Goal: Task Accomplishment & Management: Use online tool/utility

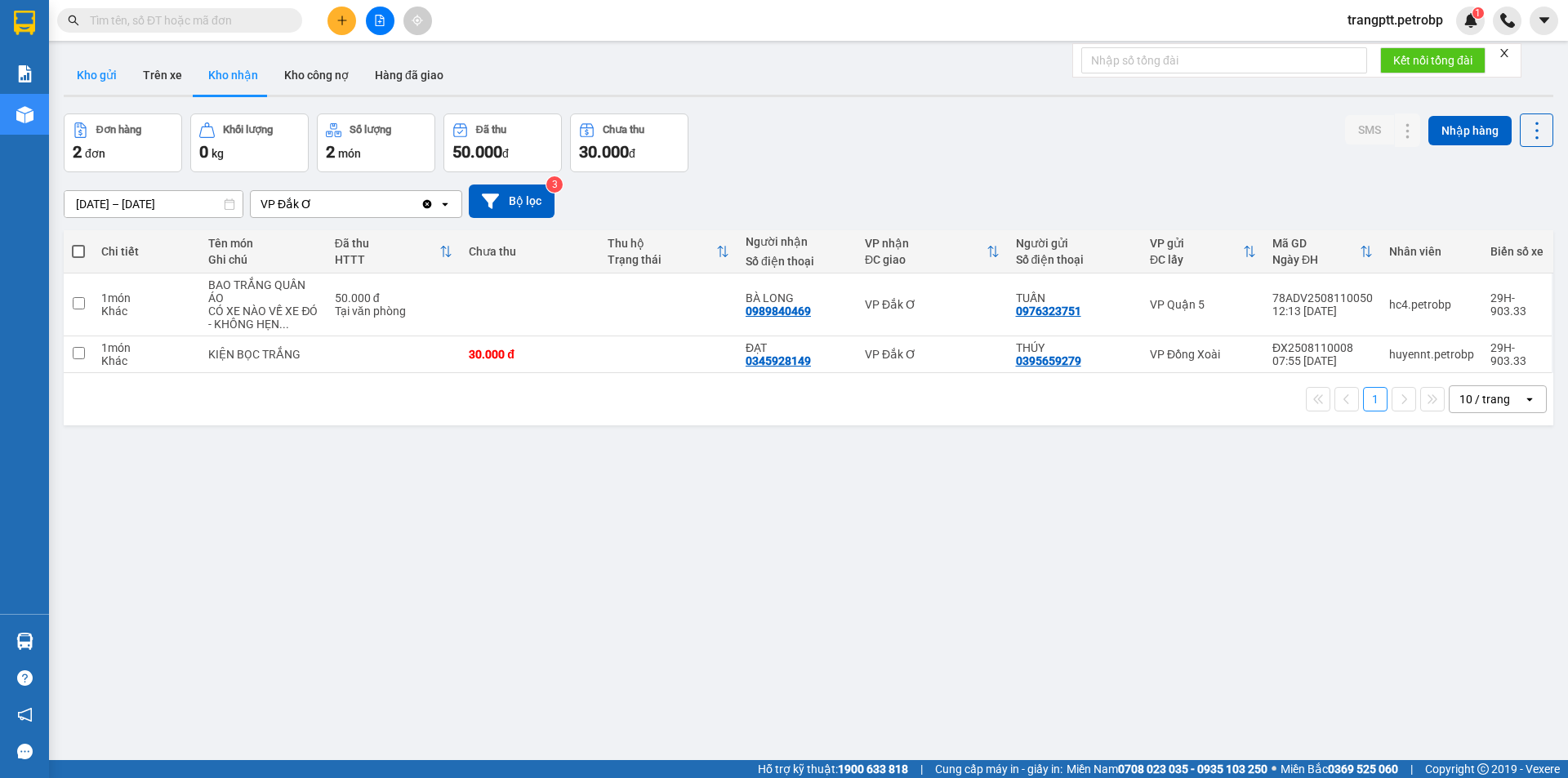
click at [88, 67] on button "Kho gửi" at bounding box center [96, 75] width 66 height 39
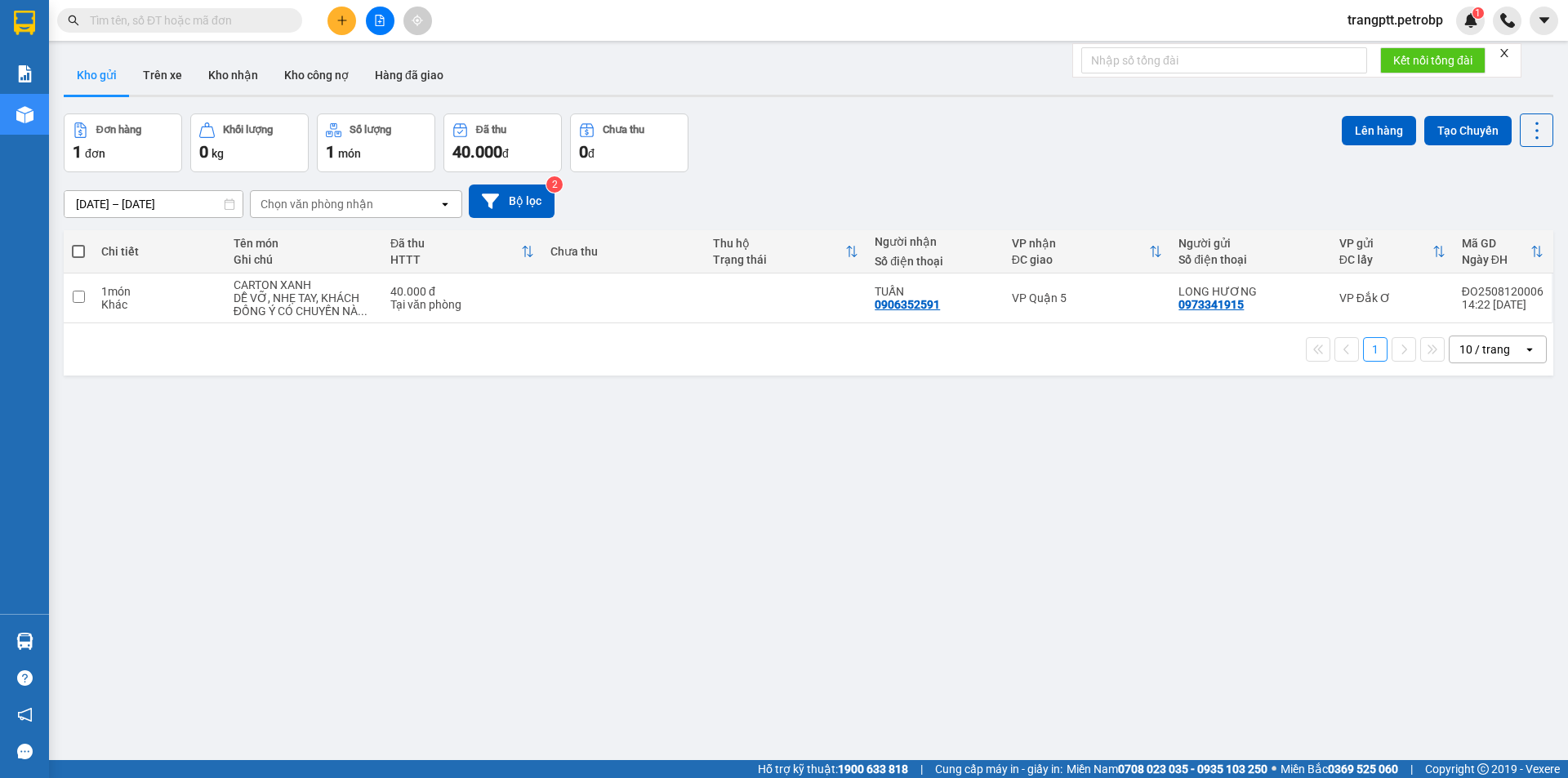
click at [79, 250] on span at bounding box center [79, 252] width 13 height 13
click at [79, 243] on input "checkbox" at bounding box center [79, 243] width 0 height 0
checkbox input "true"
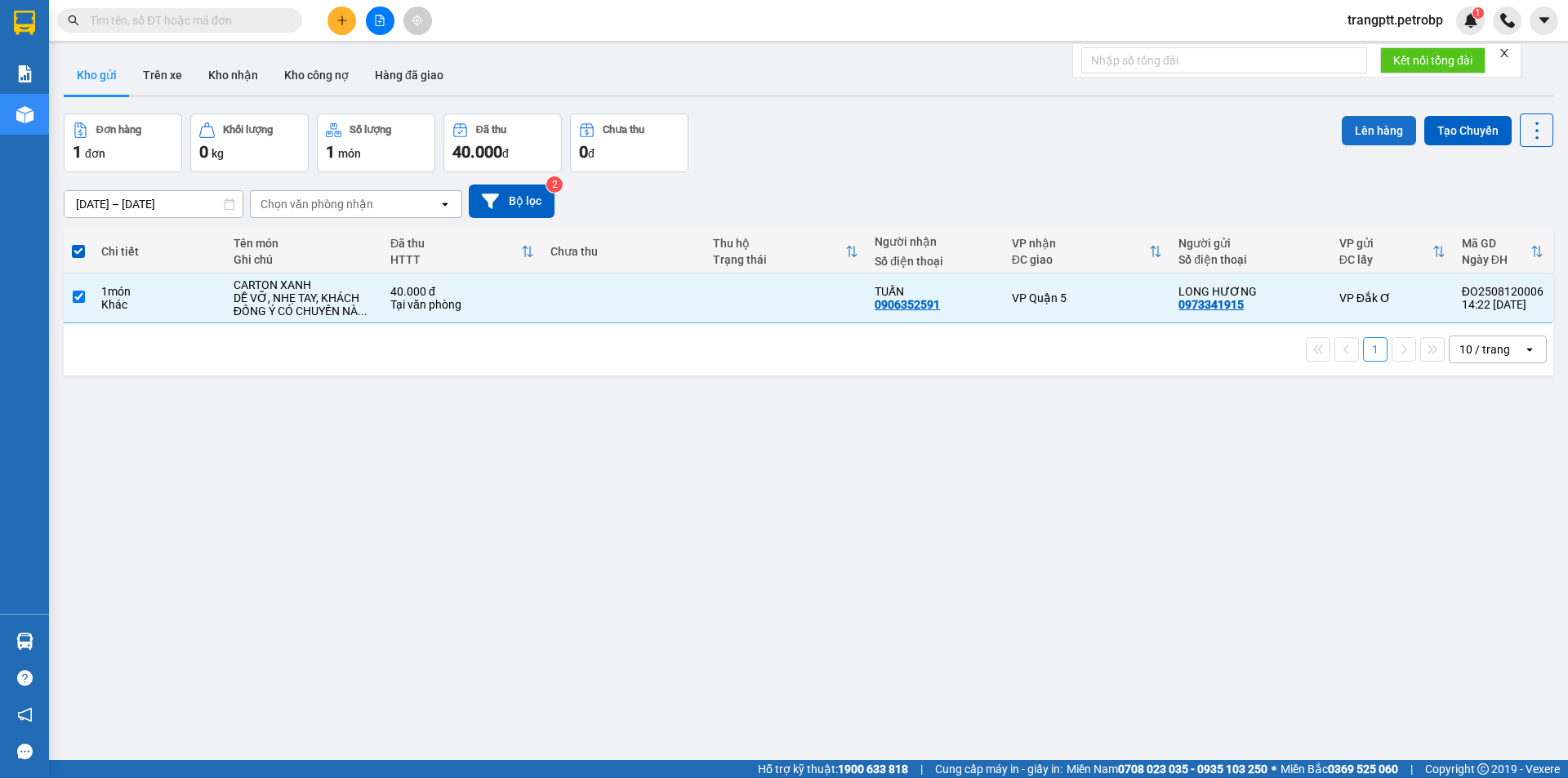
click at [1351, 129] on button "Lên hàng" at bounding box center [1378, 130] width 74 height 29
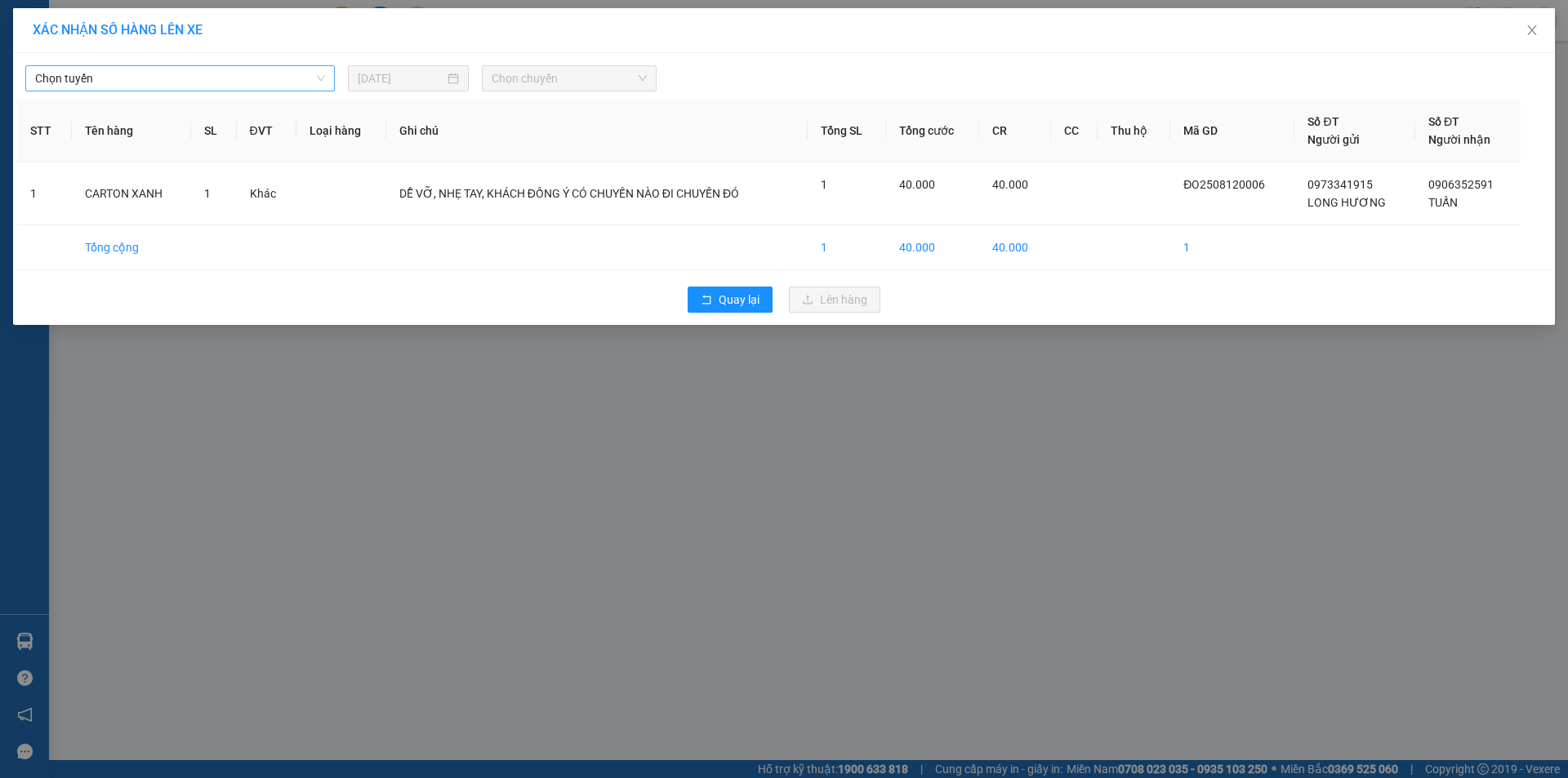
click at [196, 79] on span "Chọn tuyến" at bounding box center [180, 79] width 290 height 24
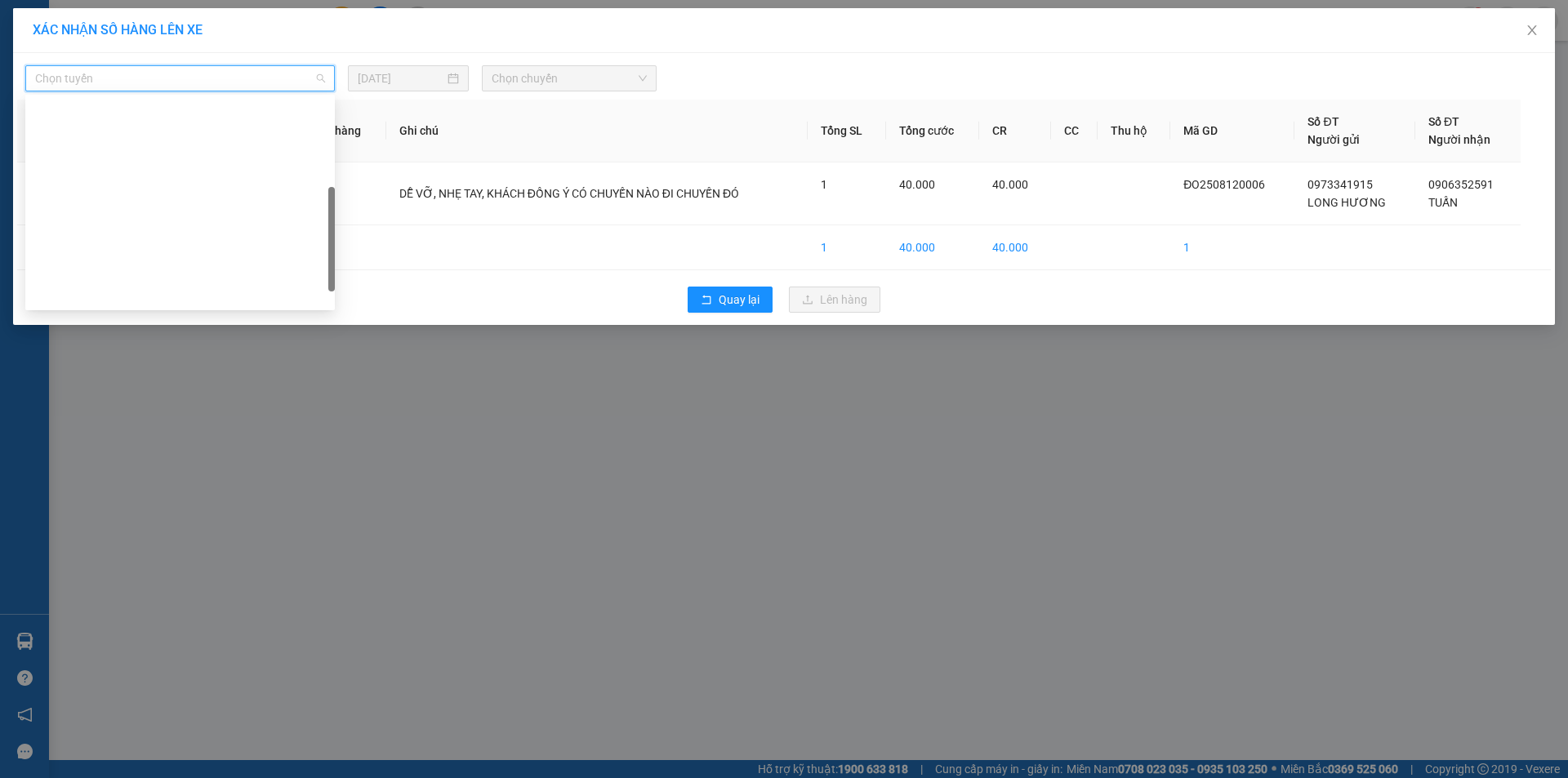
scroll to position [313, 0]
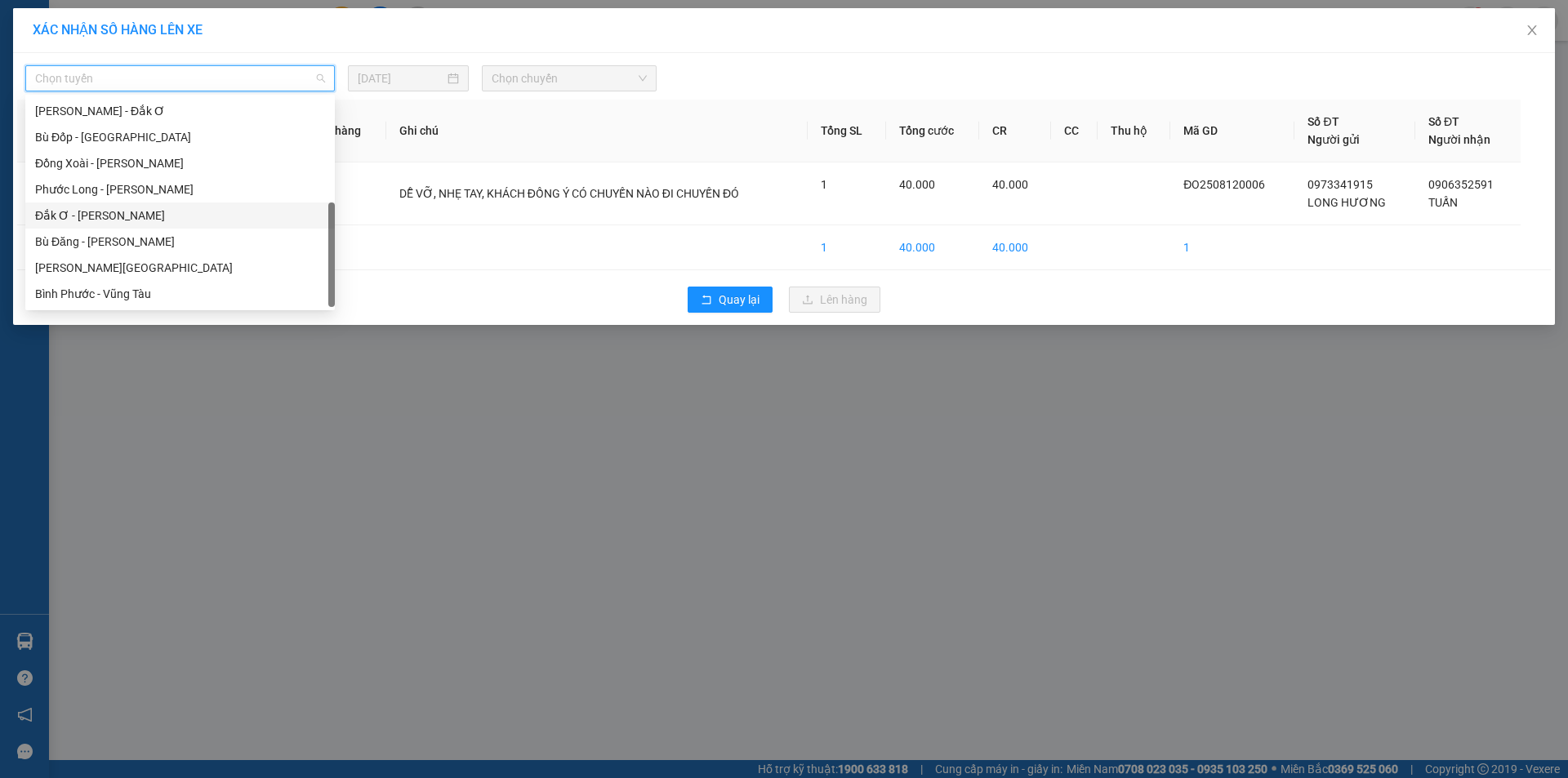
click at [94, 216] on div "Đắk Ơ - [PERSON_NAME]" at bounding box center [180, 215] width 290 height 18
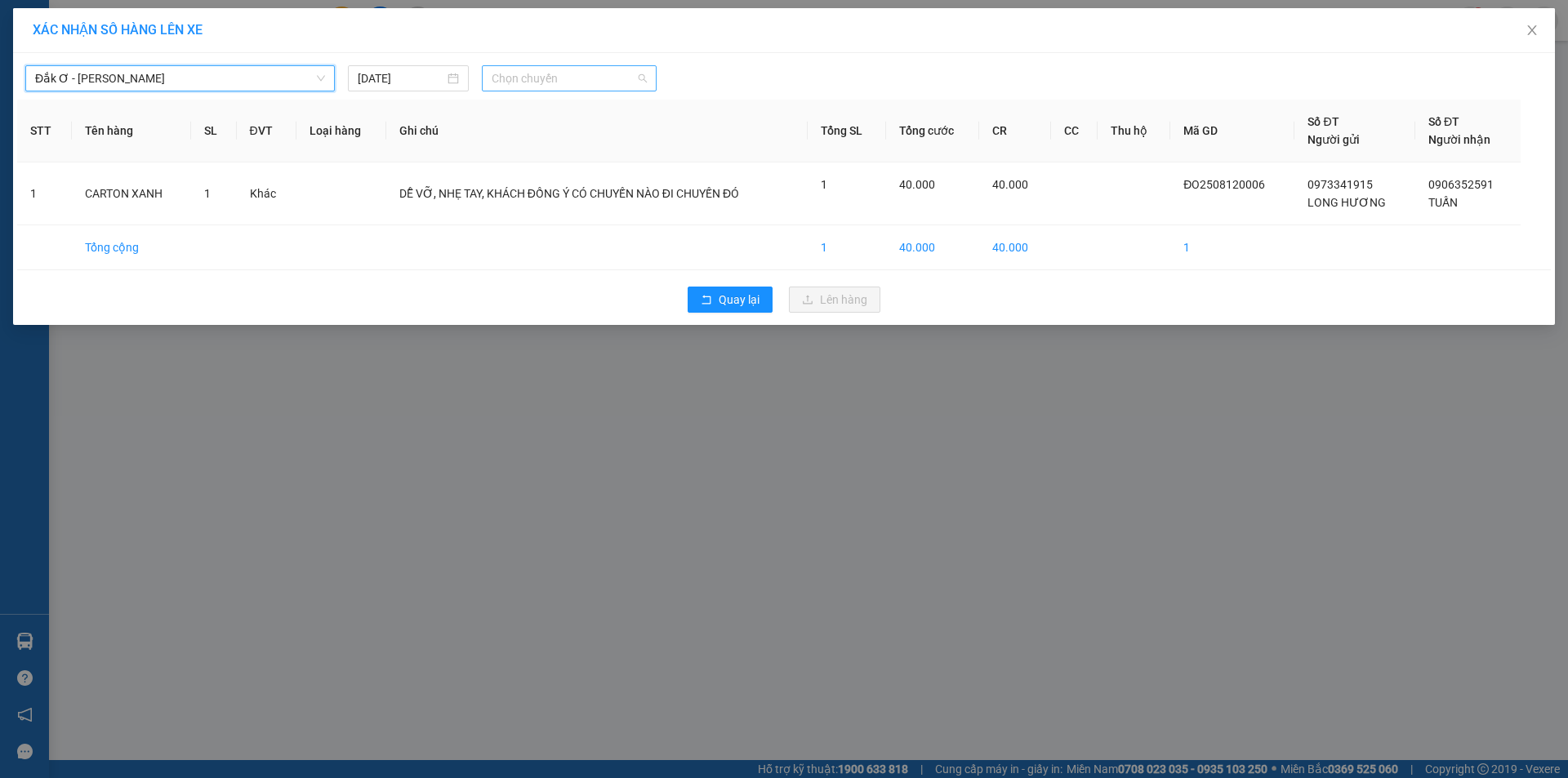
click at [546, 75] on span "Chọn chuyến" at bounding box center [569, 79] width 155 height 24
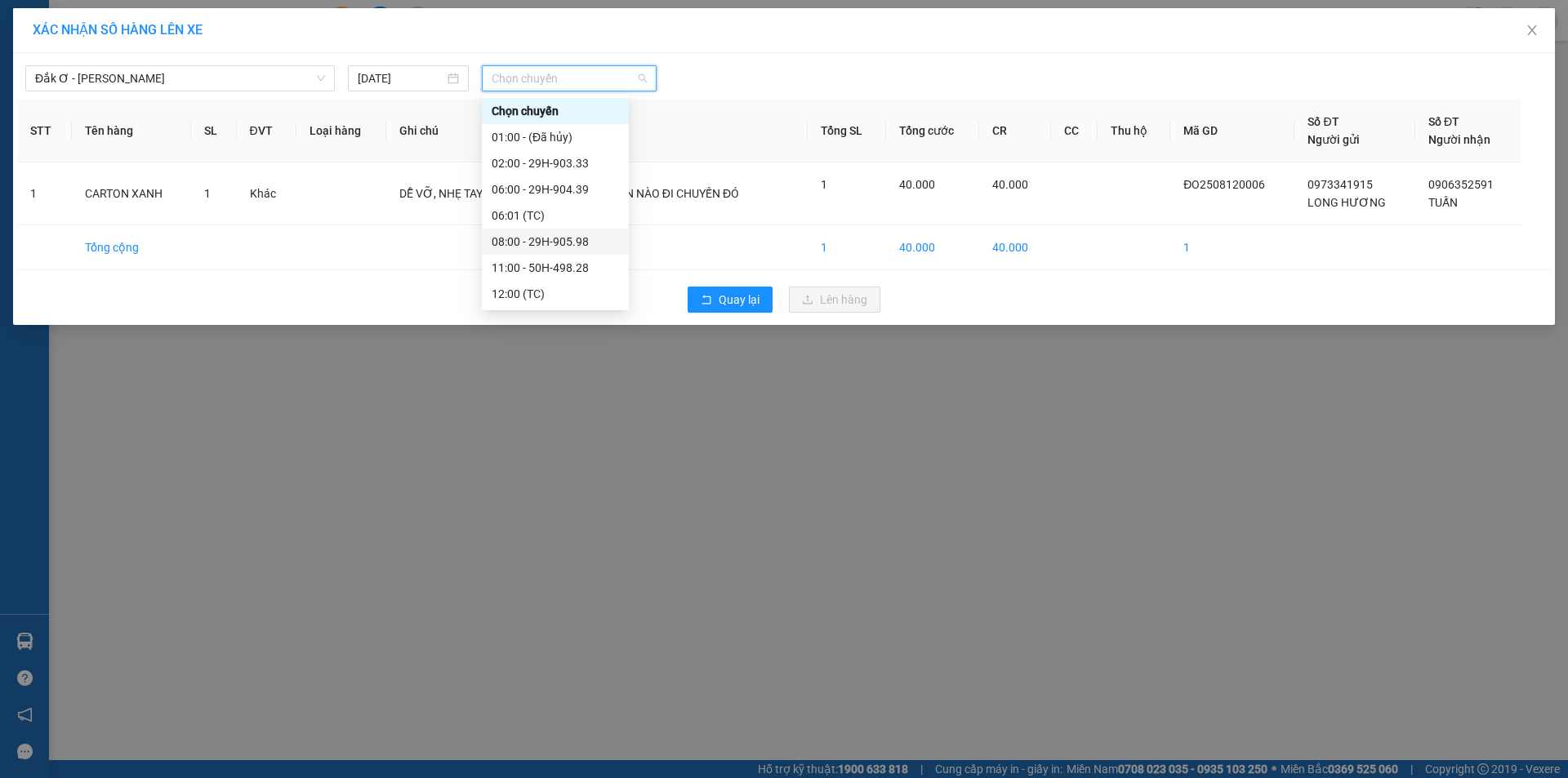
scroll to position [79, 0]
click at [554, 265] on div "15:00 - 93F-001.40" at bounding box center [555, 267] width 127 height 18
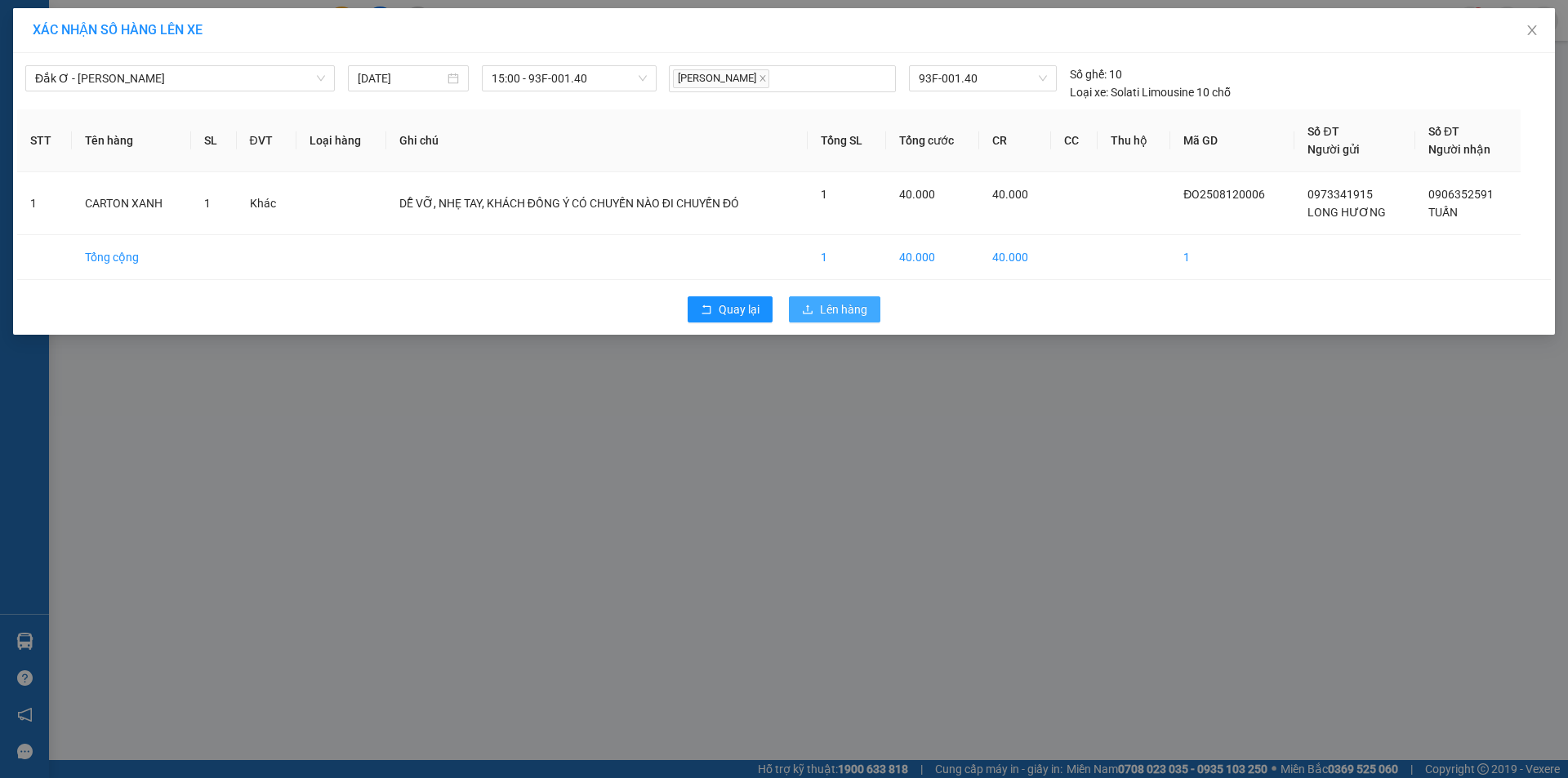
click at [856, 304] on span "Lên hàng" at bounding box center [843, 309] width 48 height 18
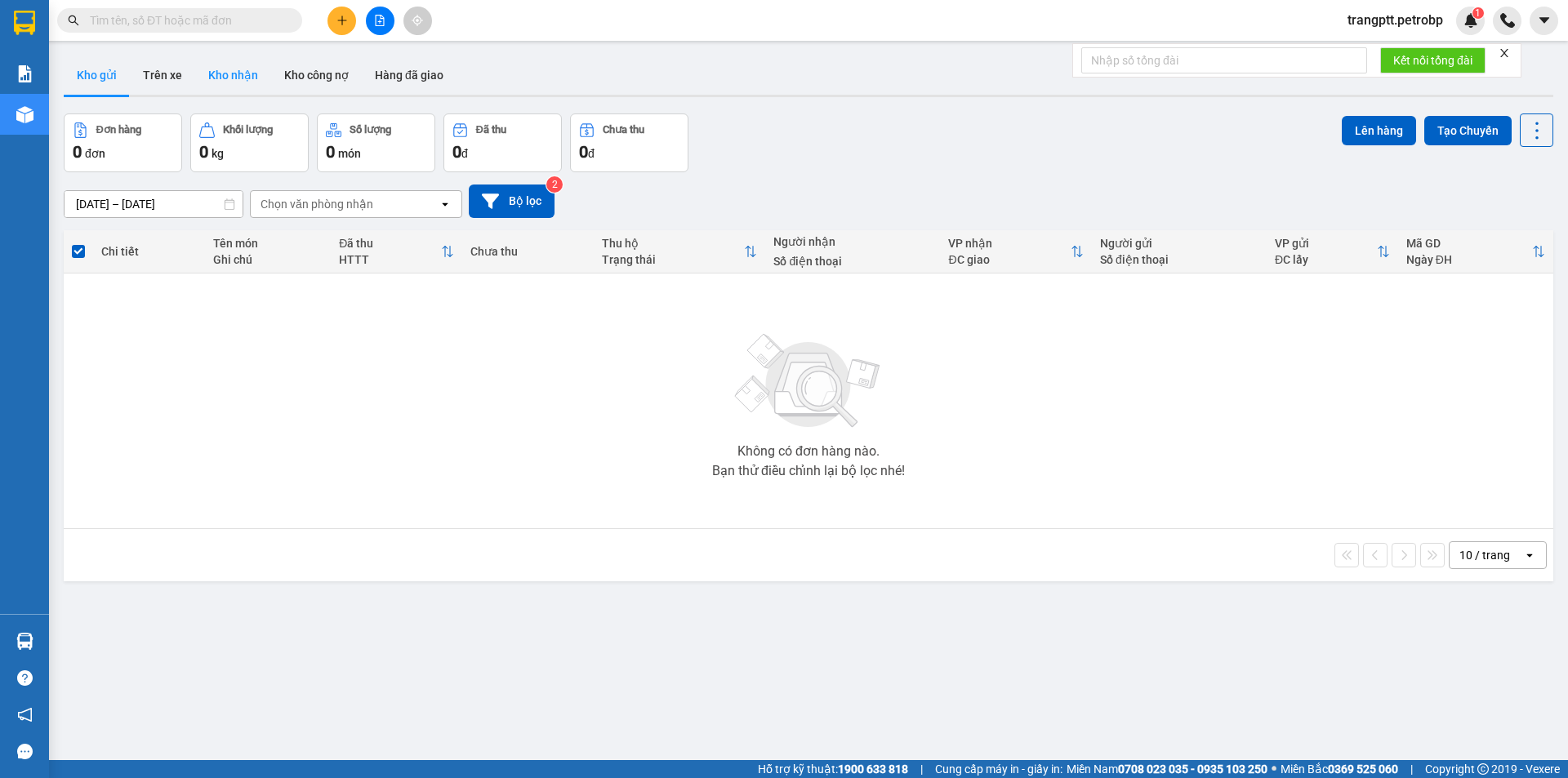
click at [232, 71] on button "Kho nhận" at bounding box center [233, 75] width 76 height 39
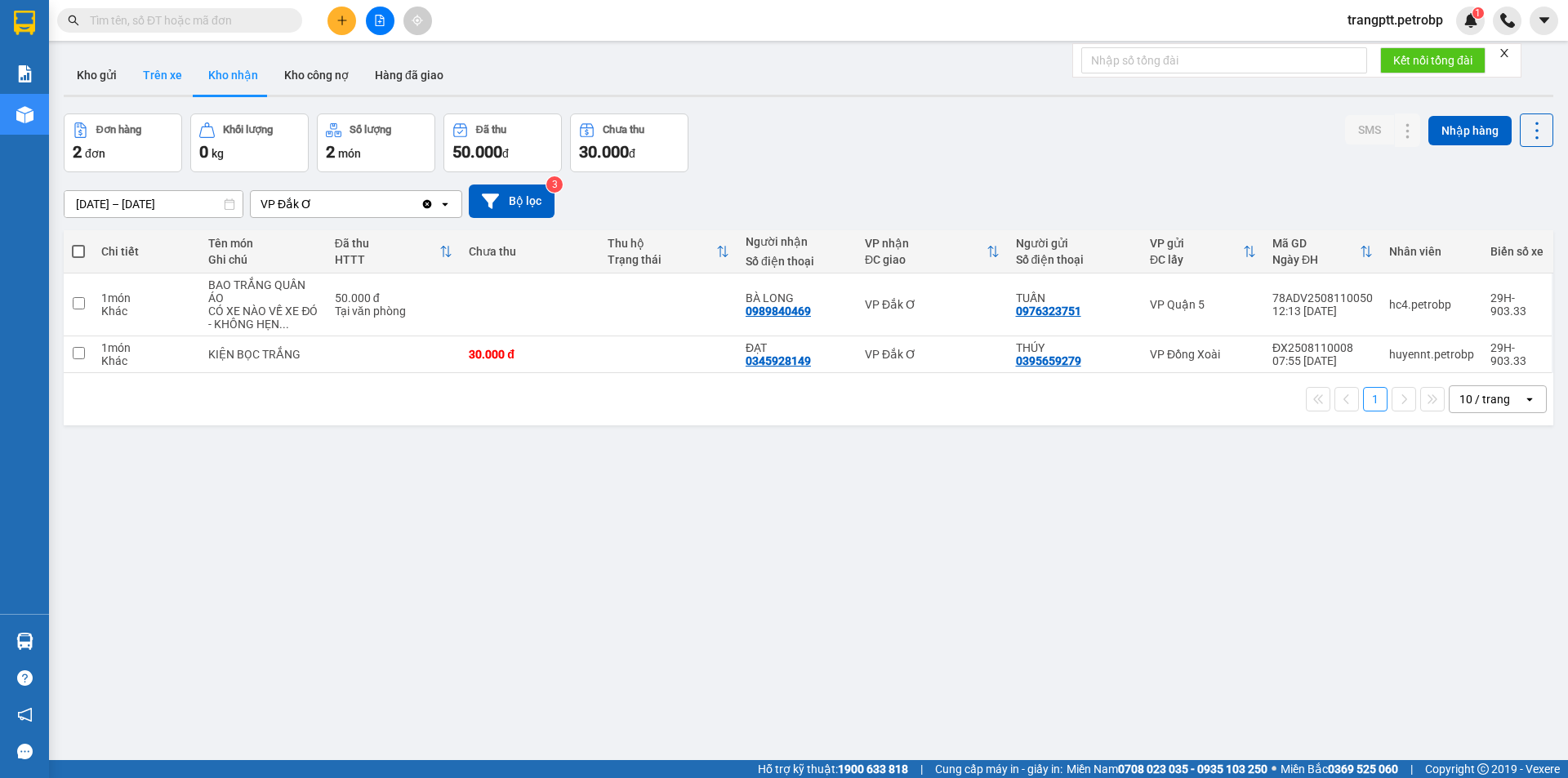
click at [161, 75] on button "Trên xe" at bounding box center [163, 75] width 65 height 39
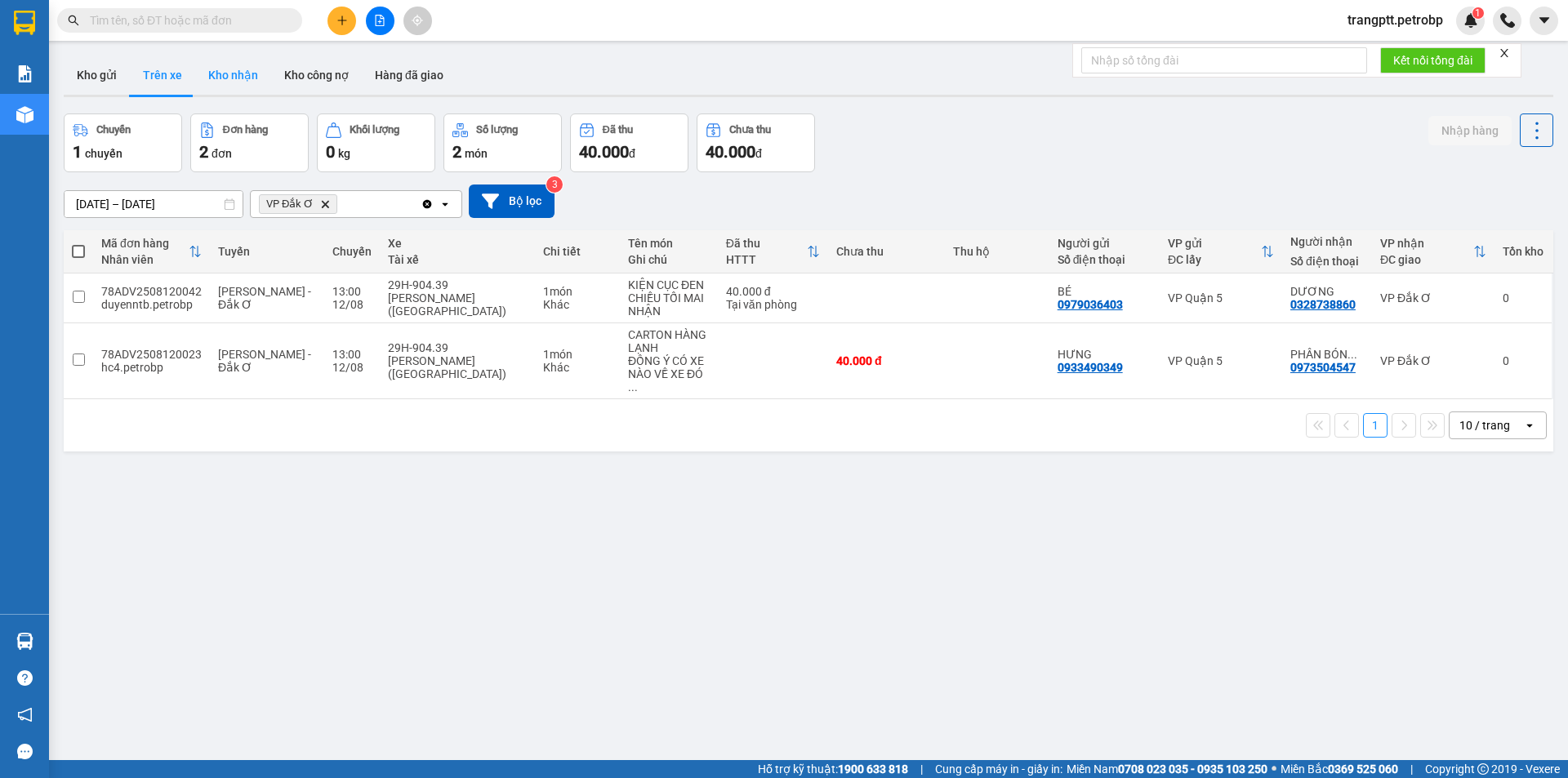
click at [229, 71] on button "Kho nhận" at bounding box center [233, 75] width 76 height 39
type input "[DATE] – [DATE]"
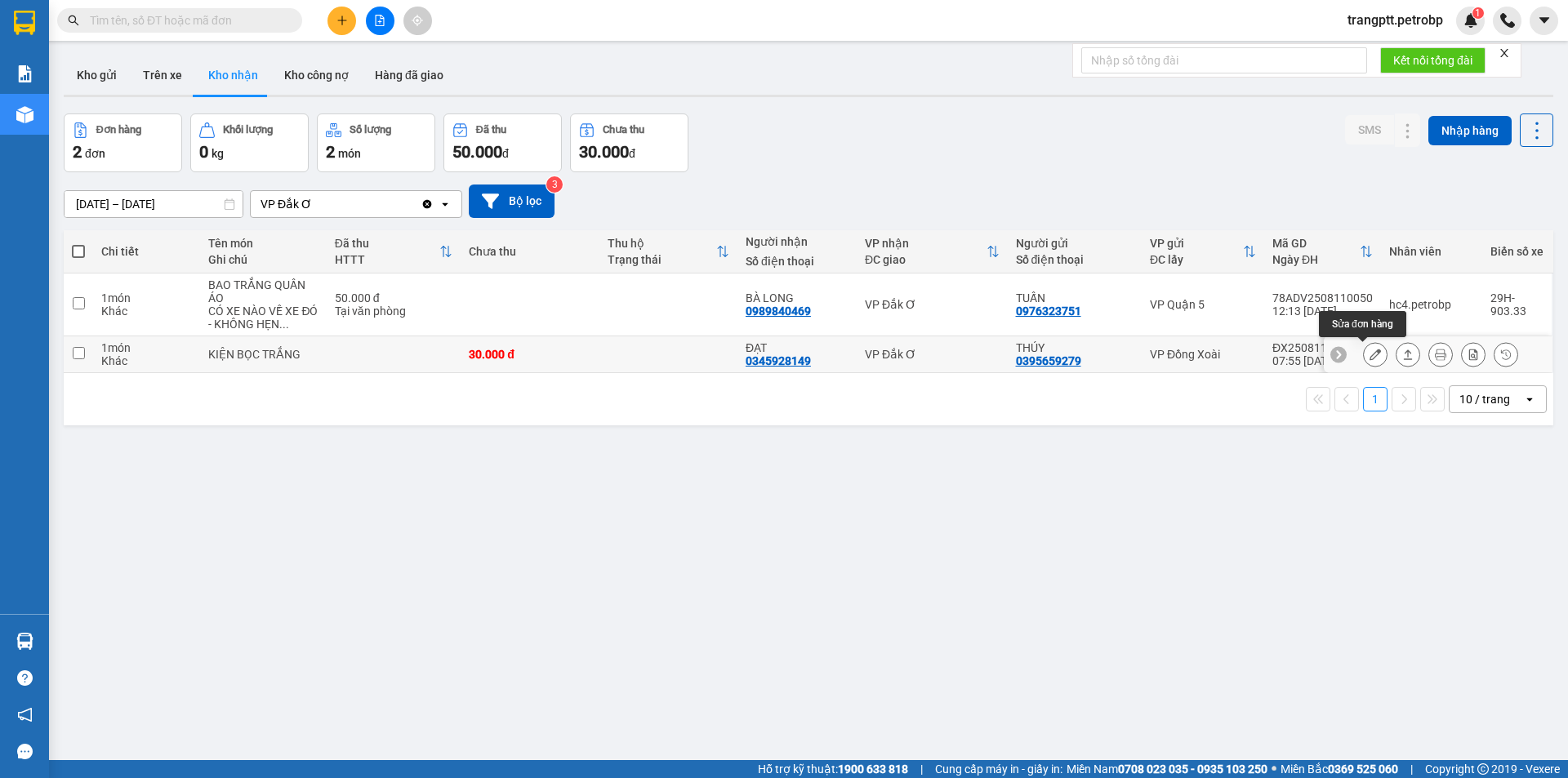
click at [1370, 358] on icon at bounding box center [1375, 354] width 11 height 11
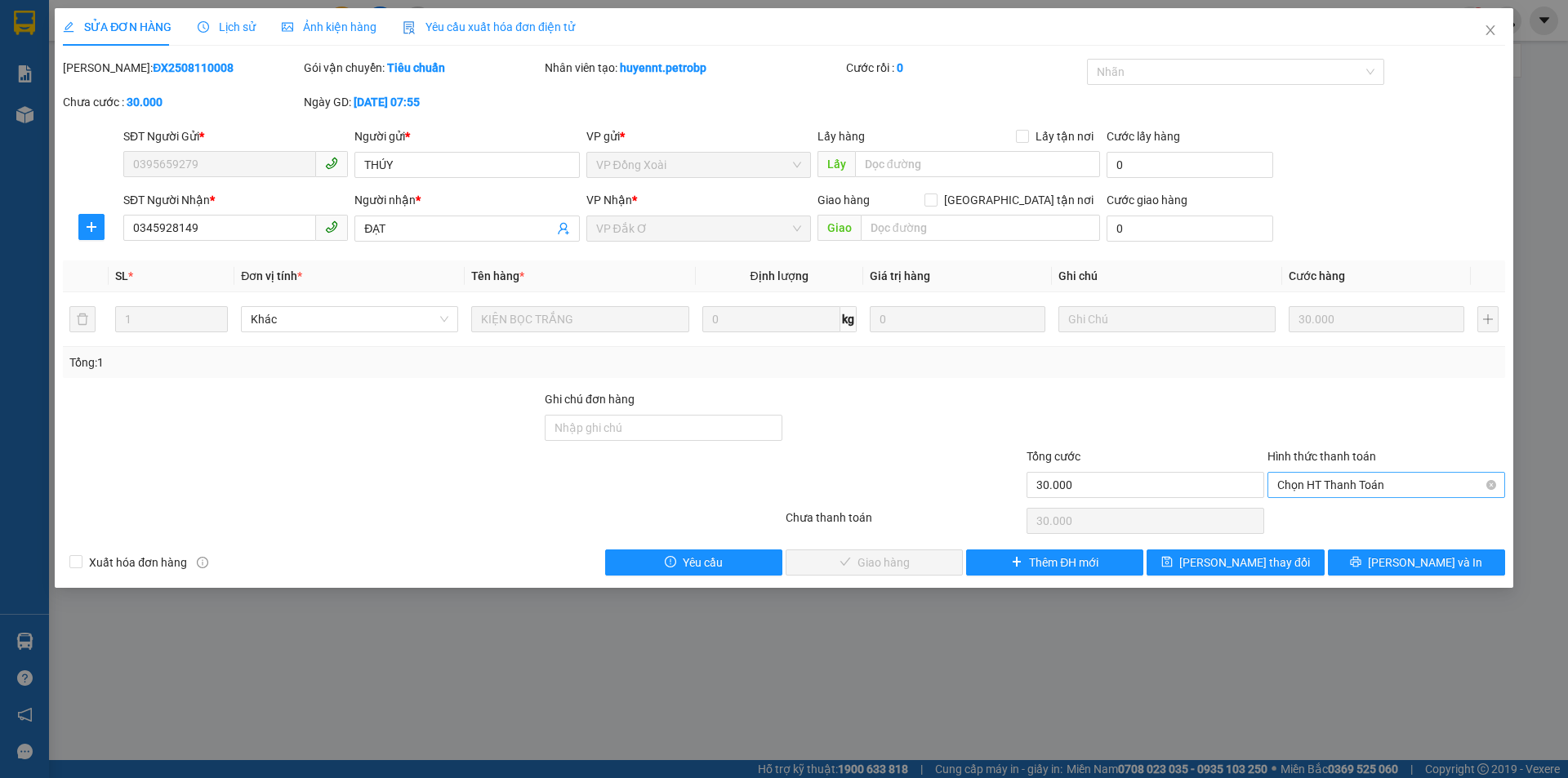
click at [1317, 481] on span "Chọn HT Thanh Toán" at bounding box center [1386, 485] width 218 height 24
click at [1308, 513] on div "Tại văn phòng" at bounding box center [1386, 517] width 218 height 18
type input "0"
click at [908, 564] on span "[PERSON_NAME] và Giao hàng" at bounding box center [896, 562] width 157 height 18
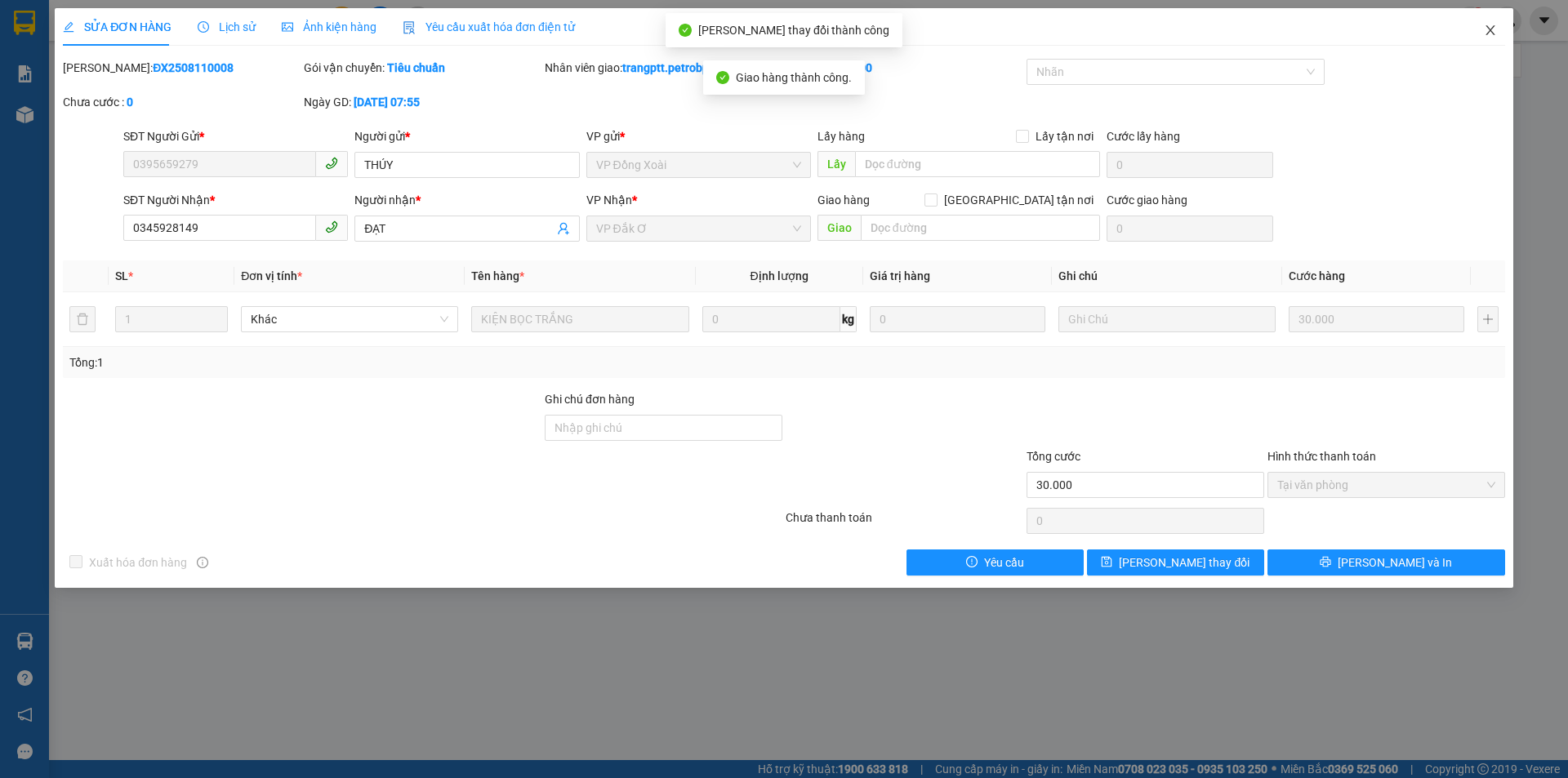
click at [1496, 28] on icon "close" at bounding box center [1490, 30] width 13 height 13
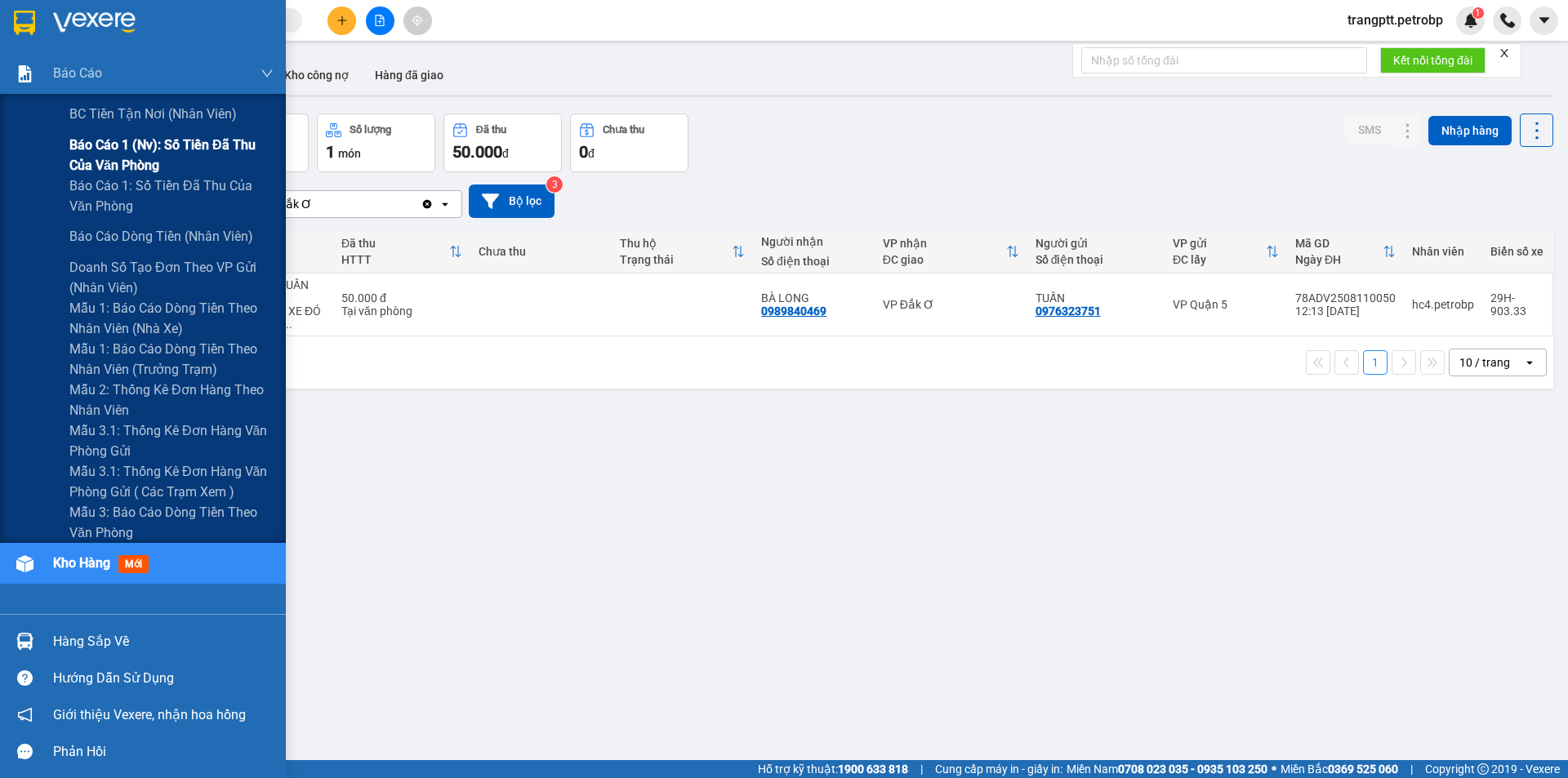
click at [120, 151] on span "Báo cáo 1 (nv): Số tiền đã thu của văn phòng" at bounding box center [171, 155] width 204 height 41
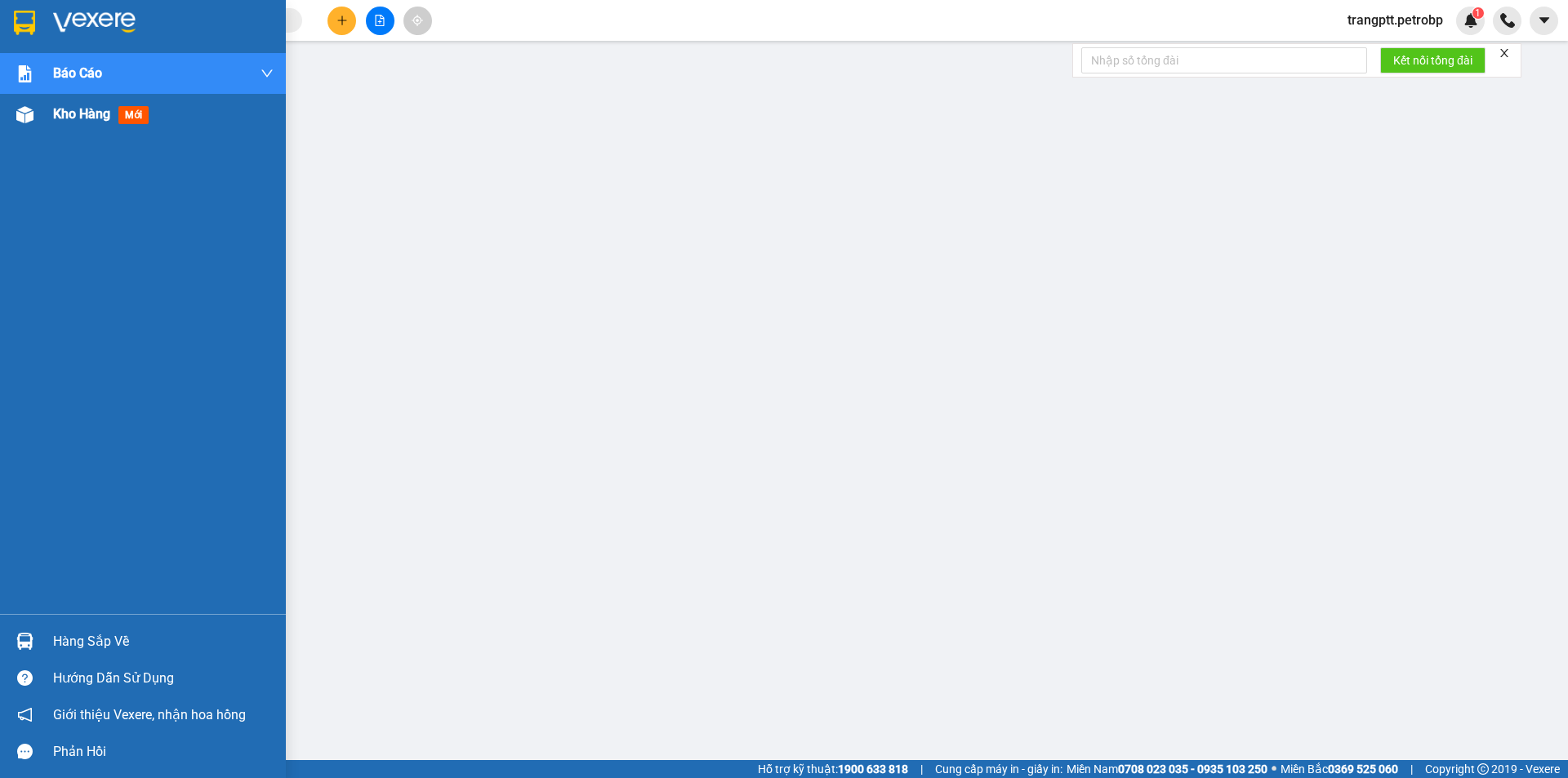
click at [61, 116] on span "Kho hàng" at bounding box center [81, 114] width 57 height 16
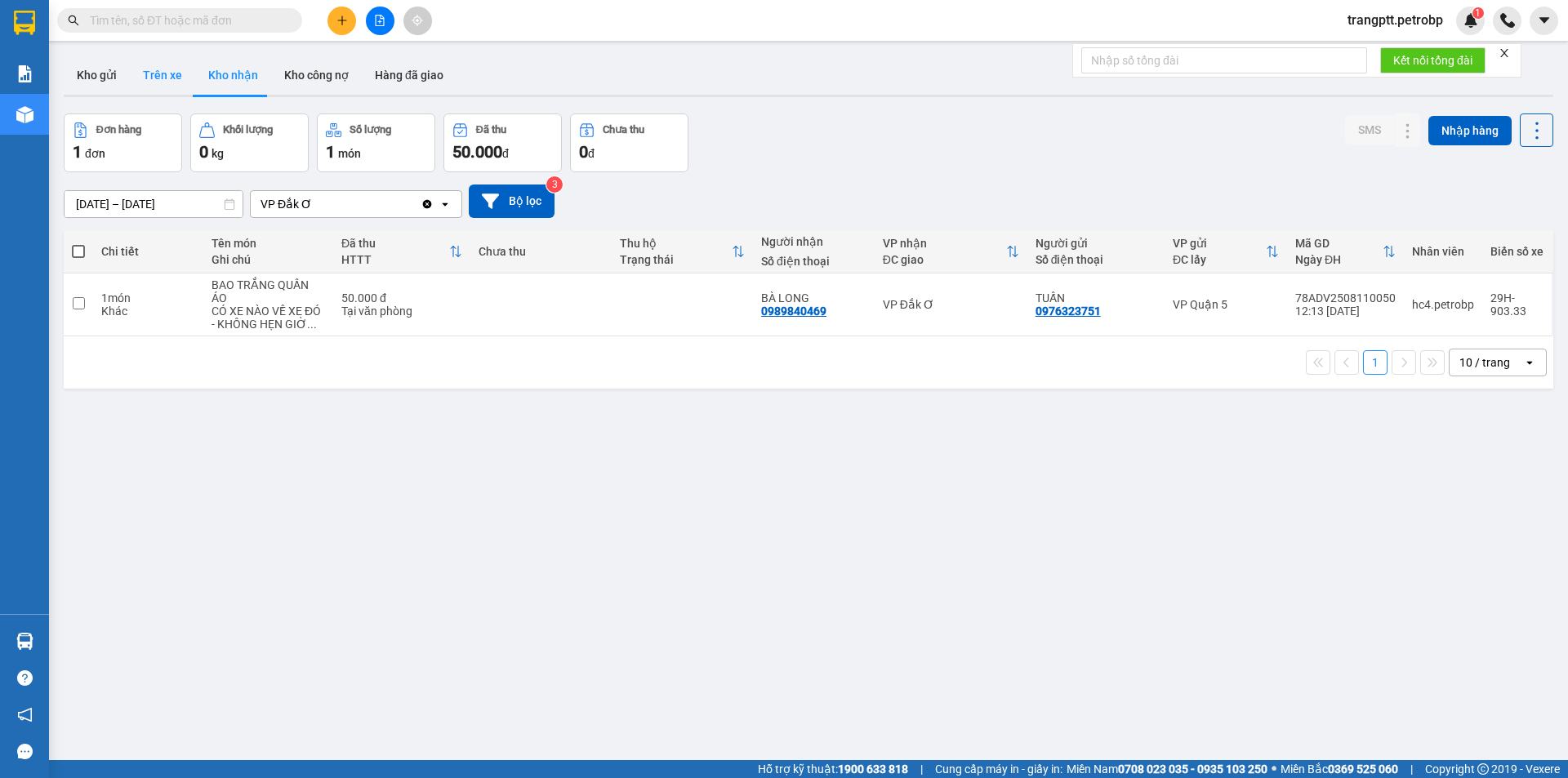
click at [160, 74] on button "Trên xe" at bounding box center [163, 75] width 65 height 39
type input "[DATE] – [DATE]"
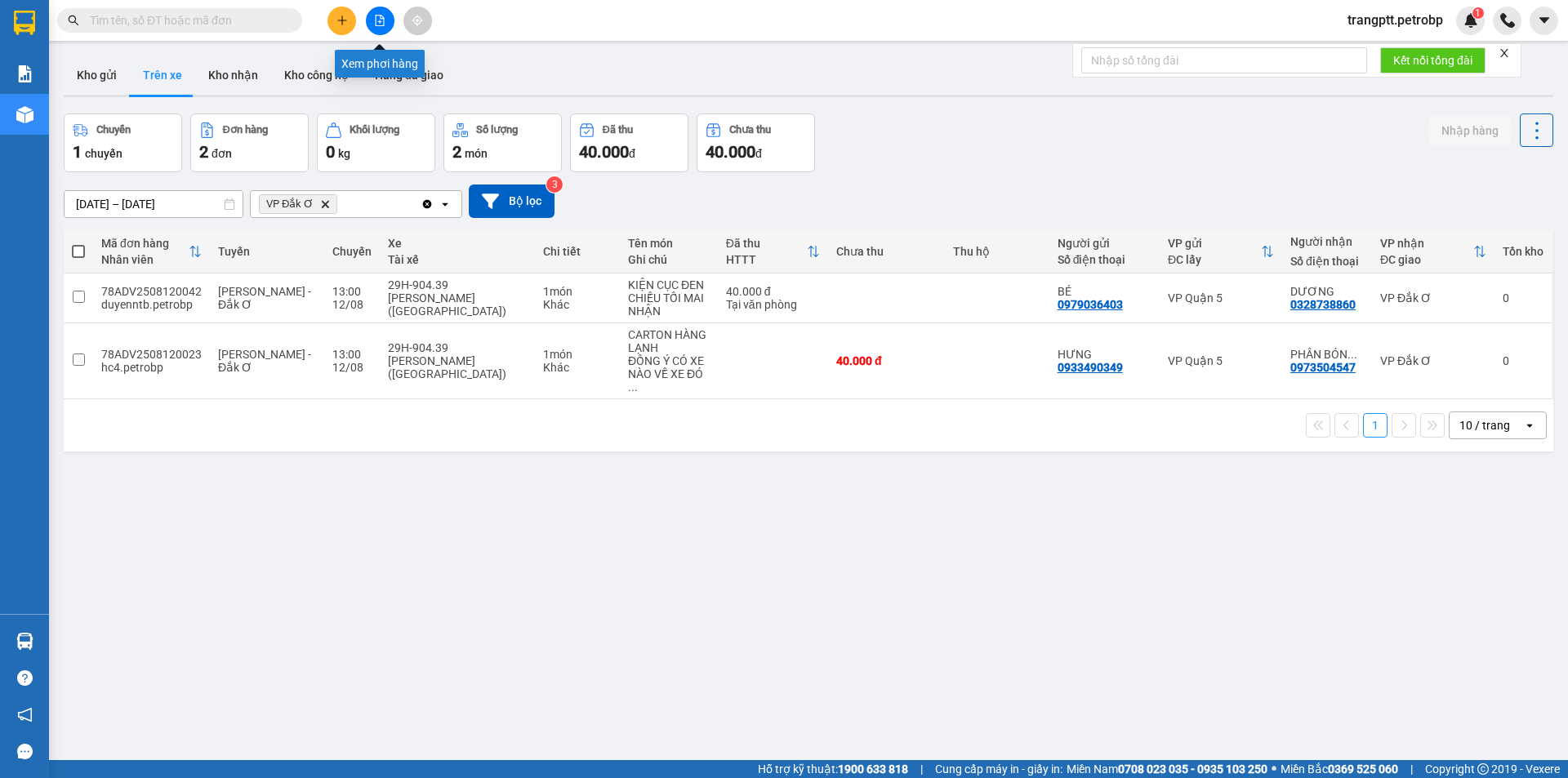
click at [382, 20] on icon "file-add" at bounding box center [380, 21] width 11 height 11
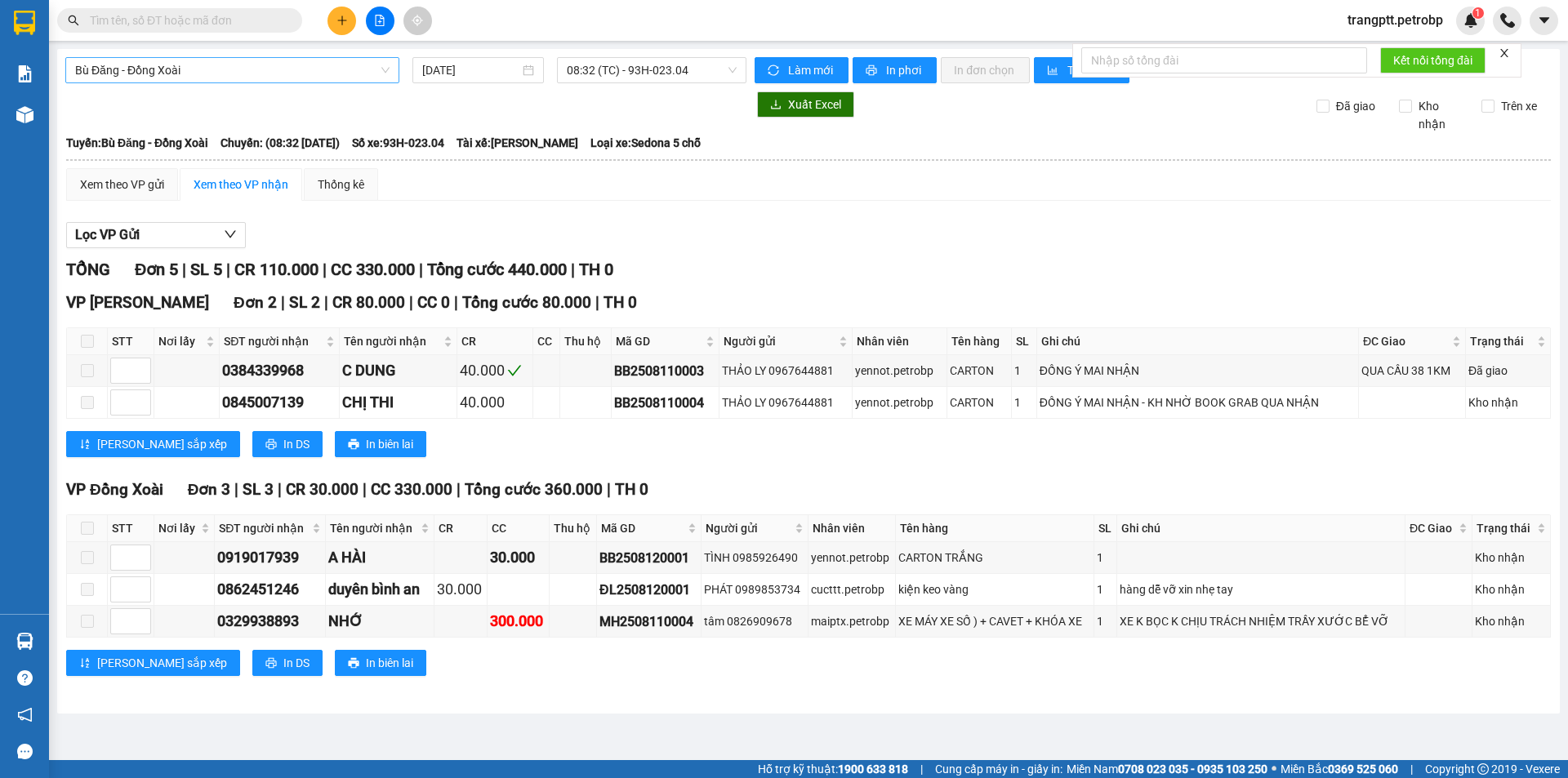
click at [187, 64] on span "Bù Đăng - Đồng Xoài" at bounding box center [232, 70] width 314 height 24
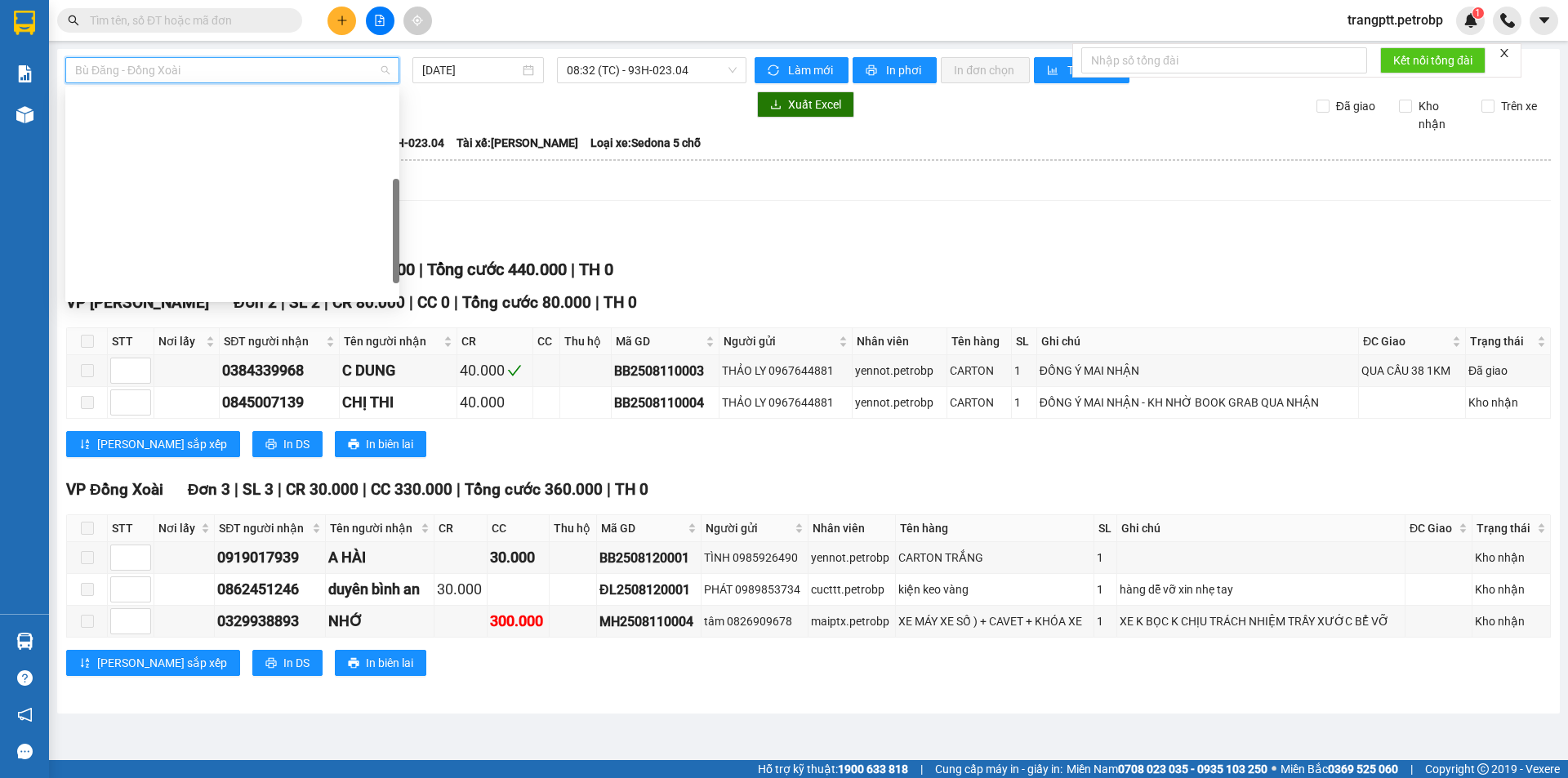
scroll to position [313, 0]
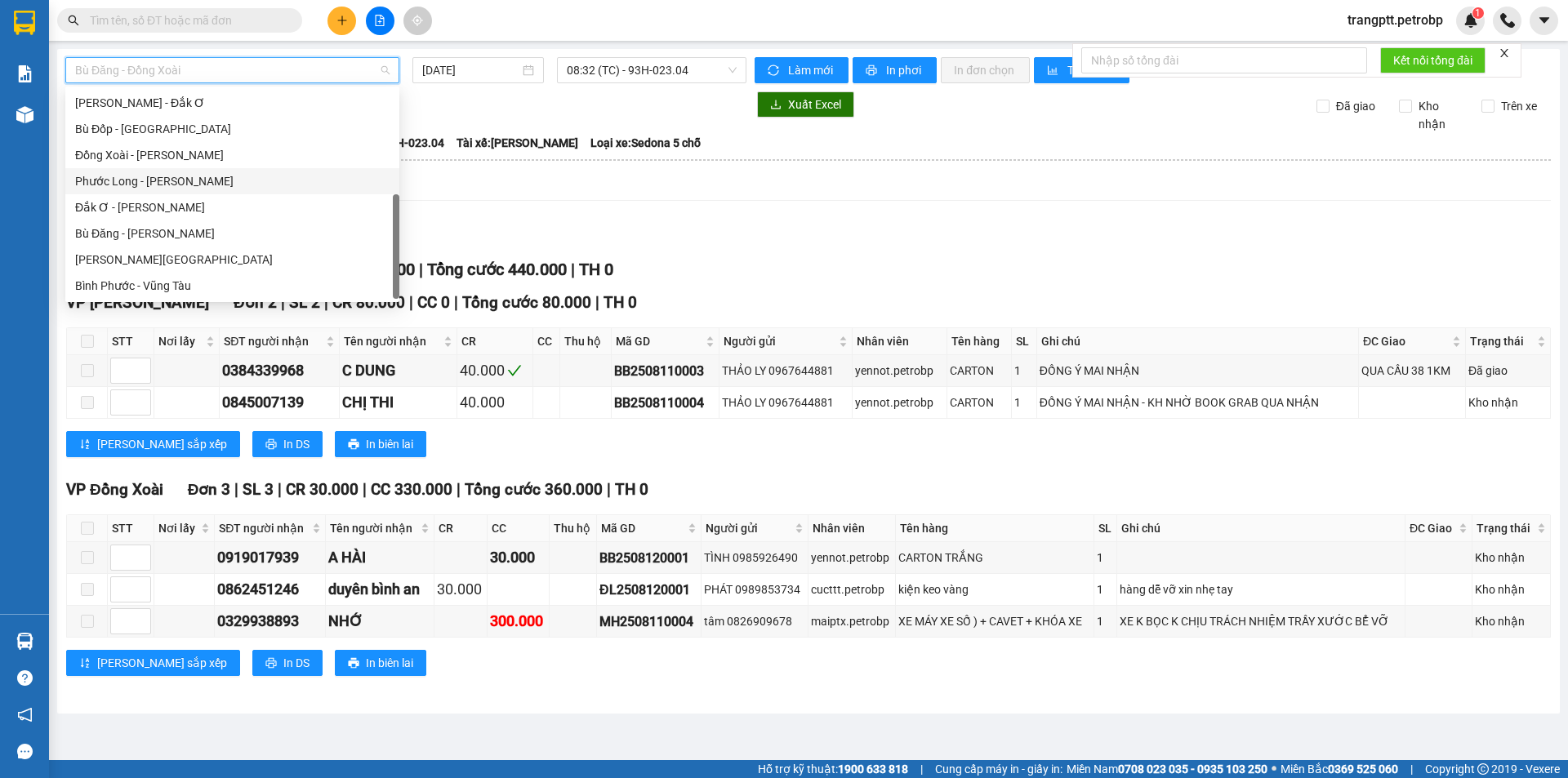
click at [130, 176] on div "Phước Long - [PERSON_NAME]" at bounding box center [232, 180] width 314 height 18
type input "[DATE]"
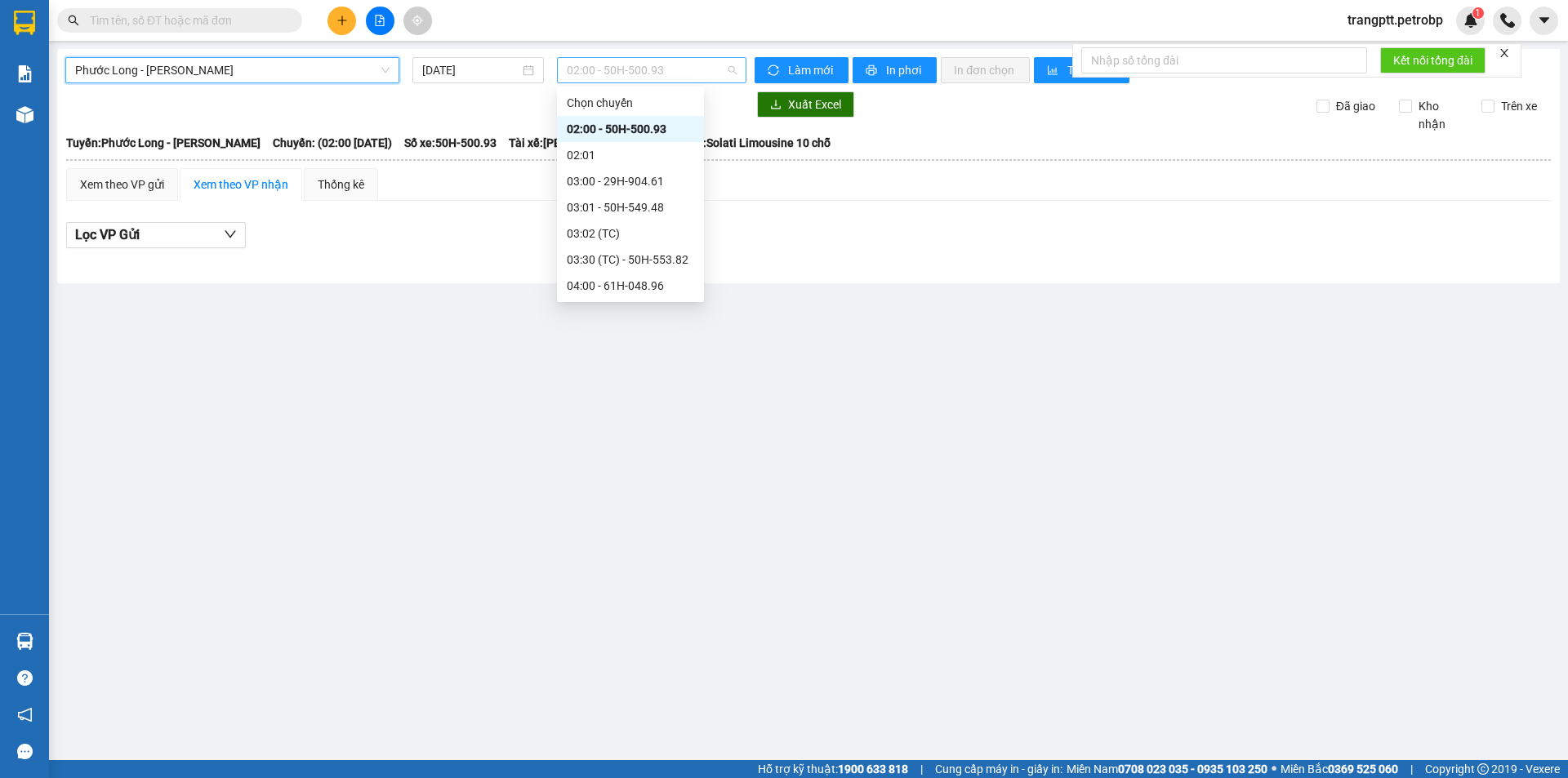
click at [588, 70] on span "02:00 - 50H-500.93" at bounding box center [652, 70] width 170 height 24
click at [617, 206] on div "03:01 - 50H-549.48" at bounding box center [630, 207] width 127 height 18
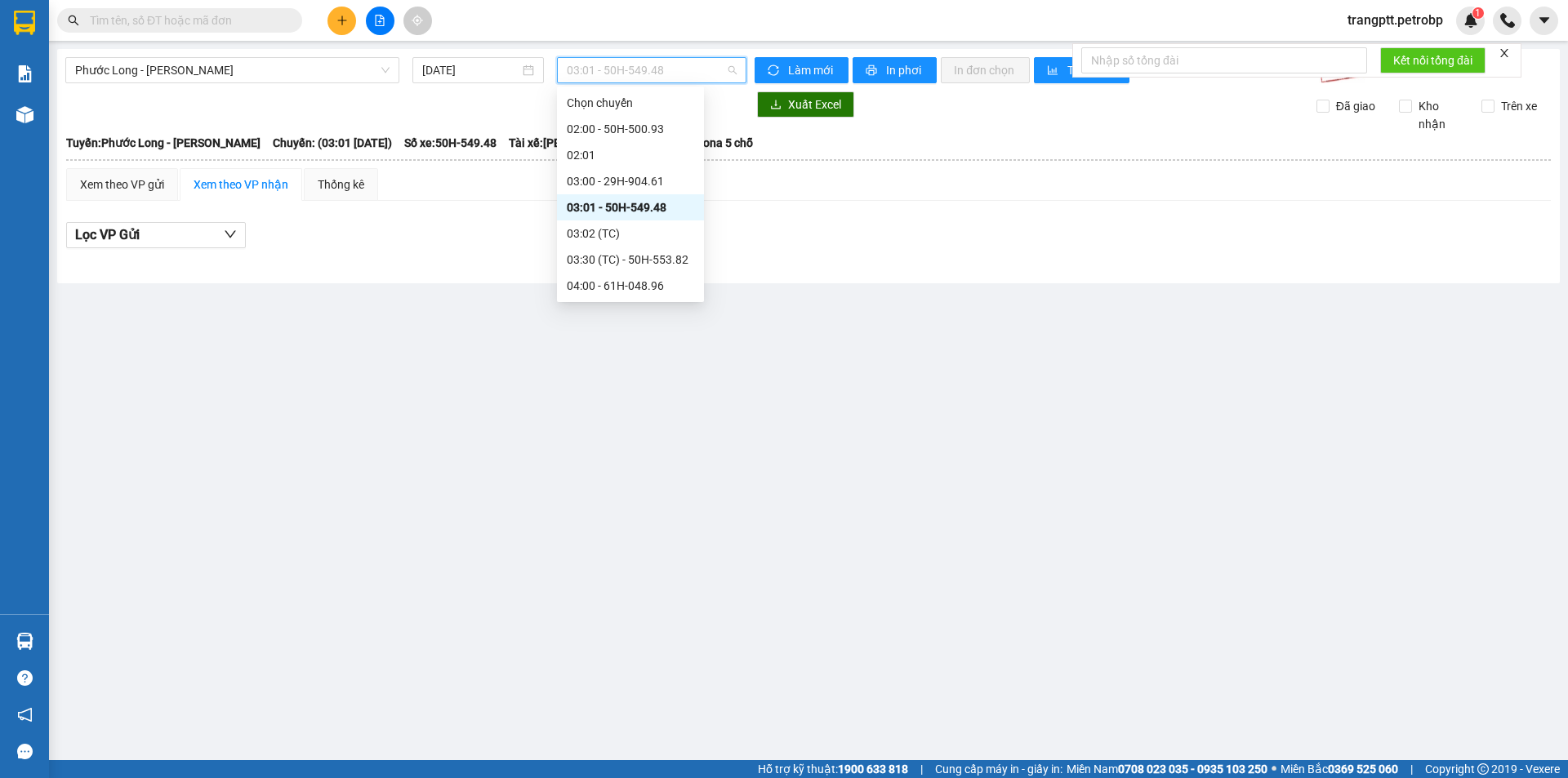
click at [605, 68] on span "03:01 - 50H-549.48" at bounding box center [652, 70] width 170 height 24
click at [629, 256] on div "03:30 (TC) - 50H-553.82" at bounding box center [630, 259] width 127 height 18
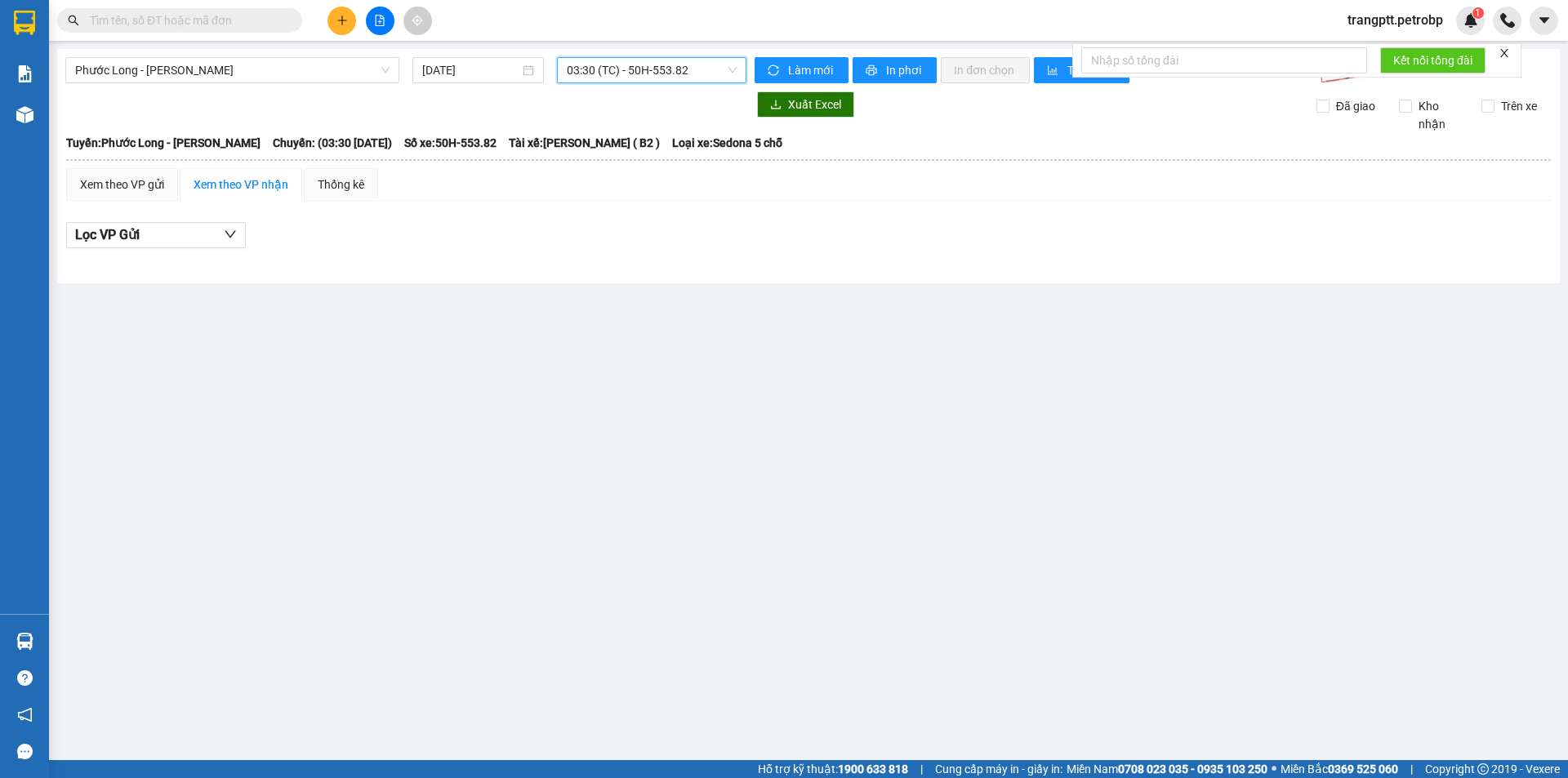
click at [627, 65] on span "03:30 (TC) - 50H-553.82" at bounding box center [652, 70] width 170 height 24
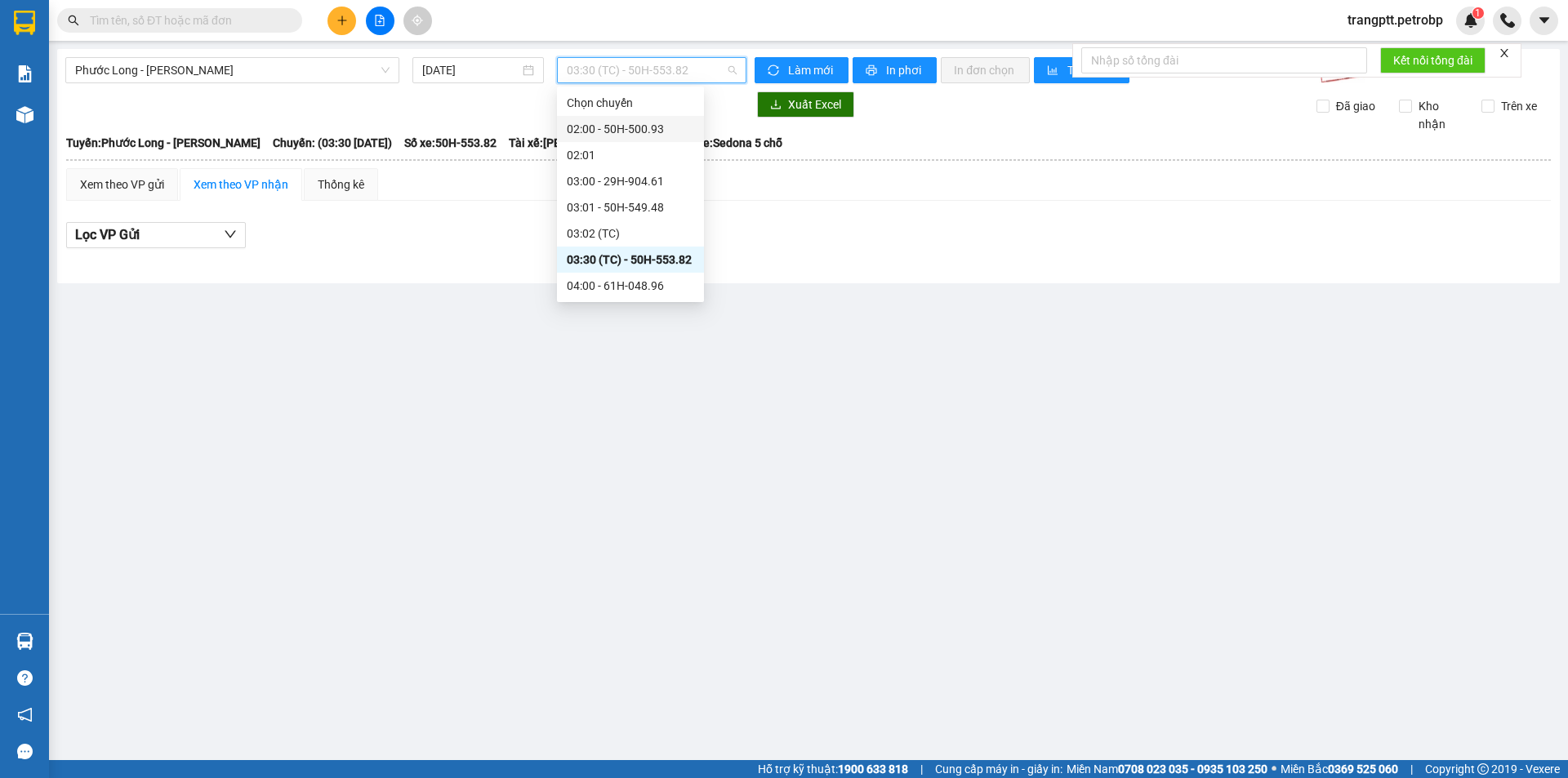
click at [617, 129] on div "02:00 - 50H-500.93" at bounding box center [630, 128] width 127 height 18
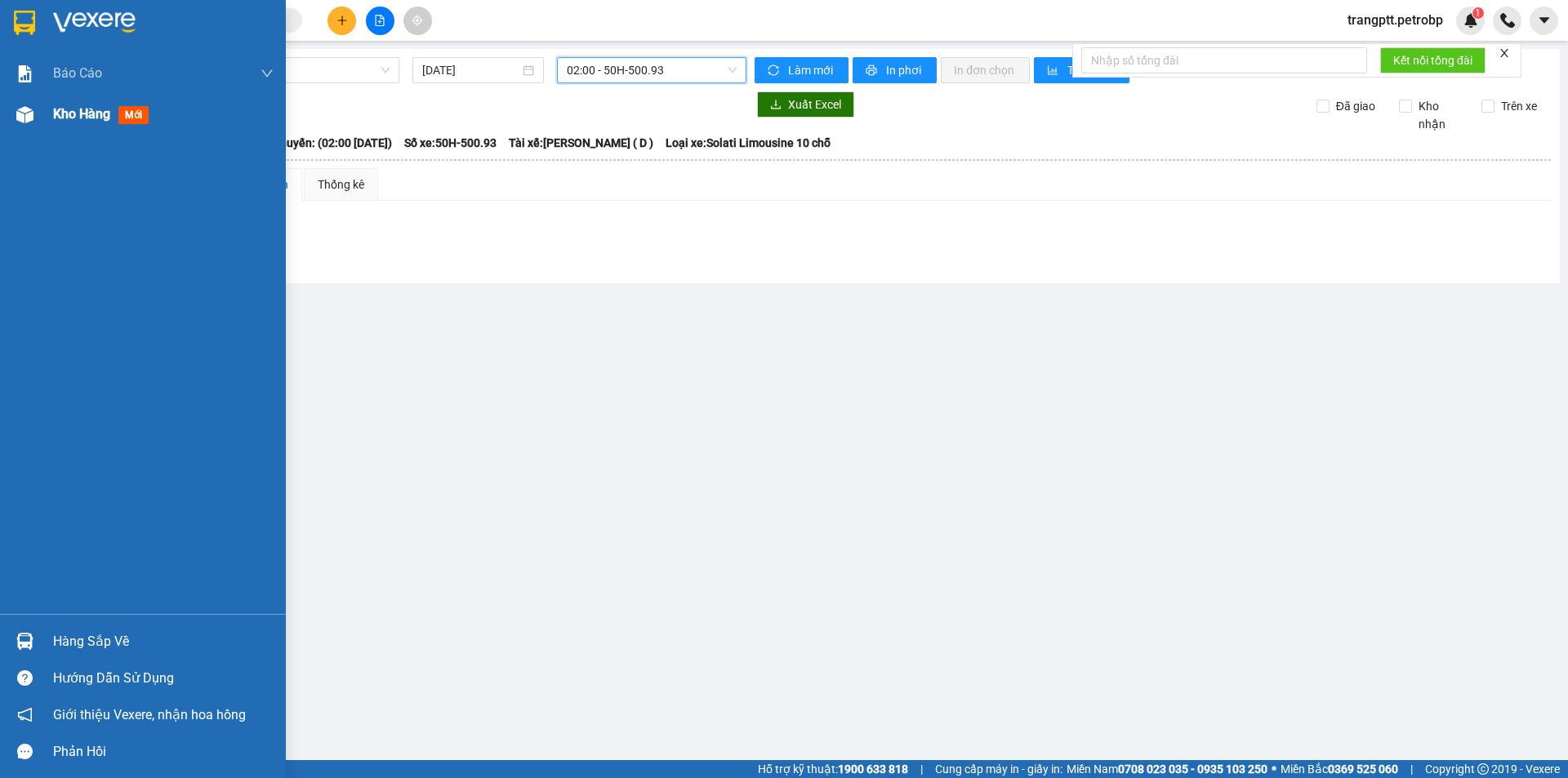
click at [68, 110] on span "Kho hàng" at bounding box center [81, 114] width 57 height 16
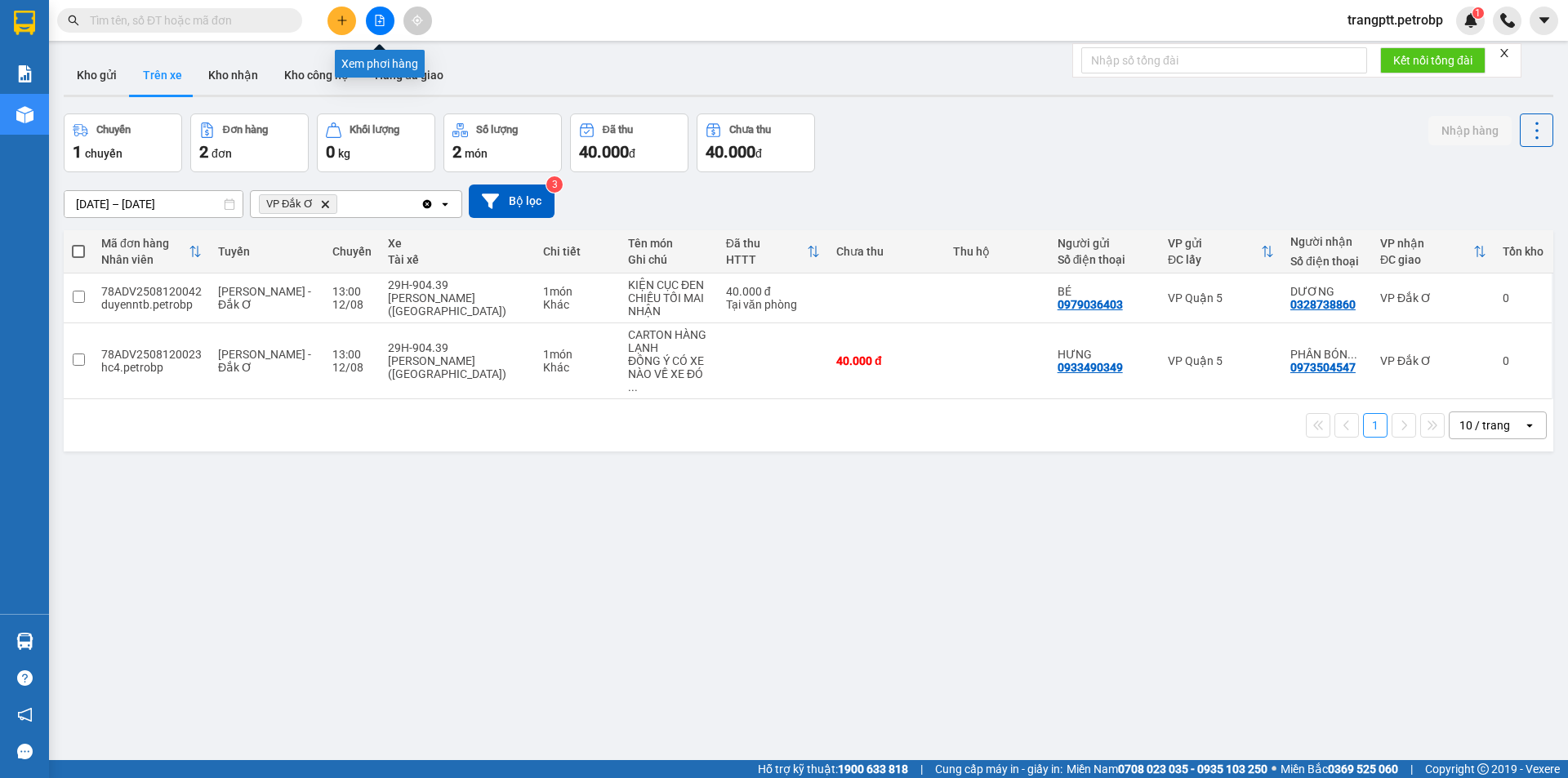
click at [375, 19] on icon "file-add" at bounding box center [380, 21] width 11 height 11
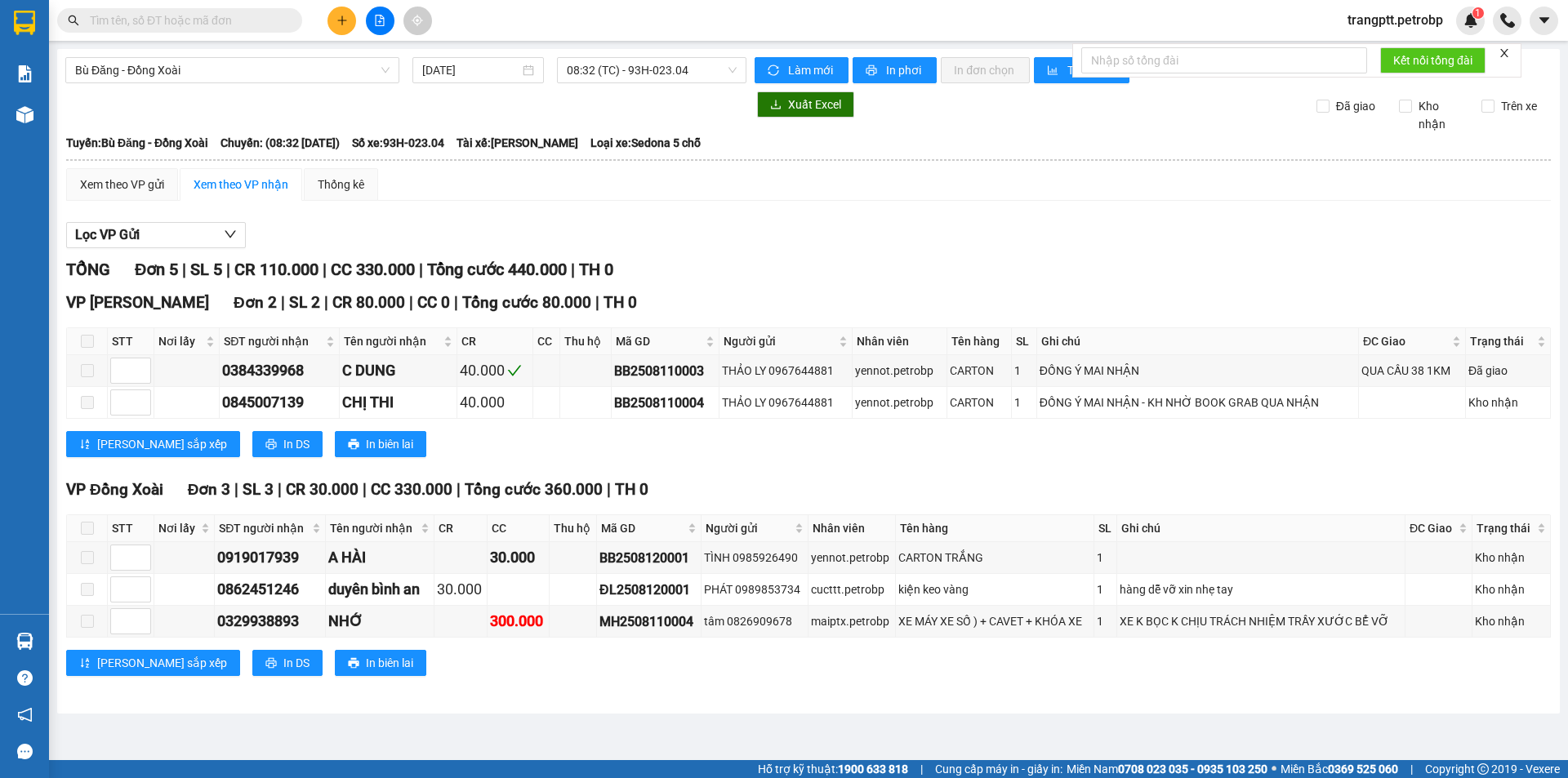
drag, startPoint x: 208, startPoint y: 66, endPoint x: 210, endPoint y: 84, distance: 18.1
click at [209, 66] on span "Bù Đăng - Đồng Xoài" at bounding box center [232, 70] width 314 height 24
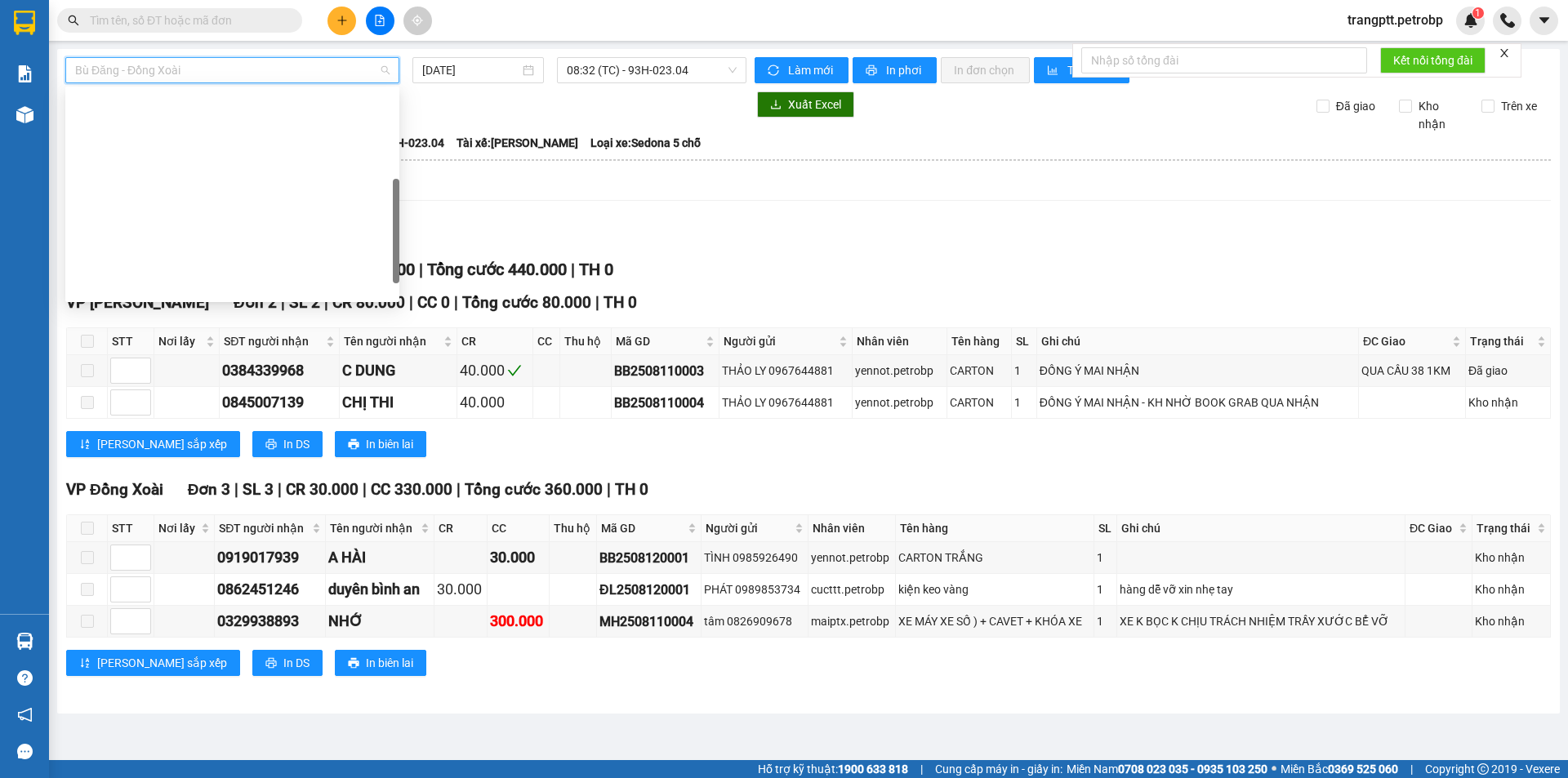
scroll to position [313, 0]
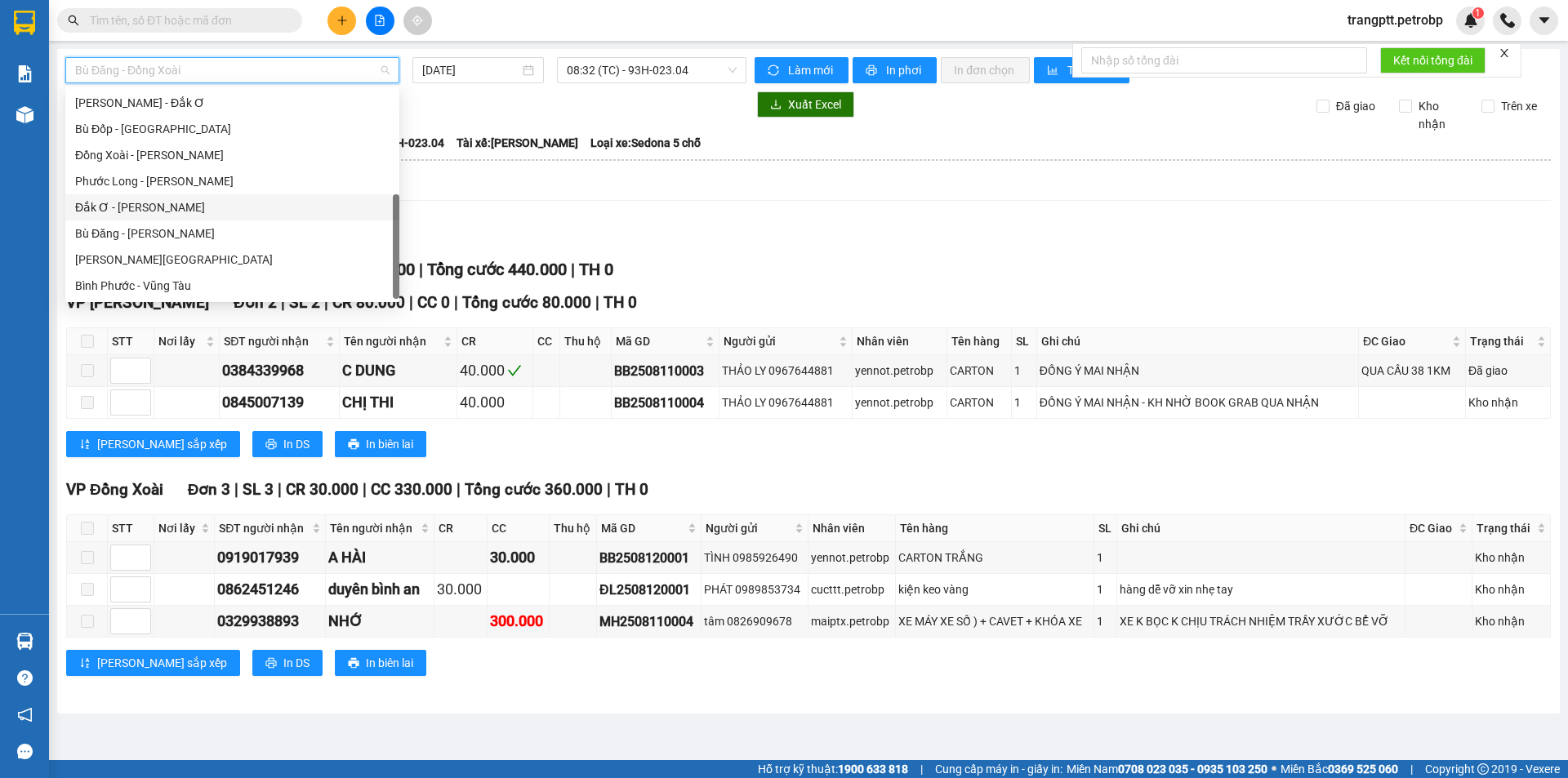
click at [113, 209] on div "Đắk Ơ - [PERSON_NAME]" at bounding box center [232, 207] width 314 height 18
type input "[DATE]"
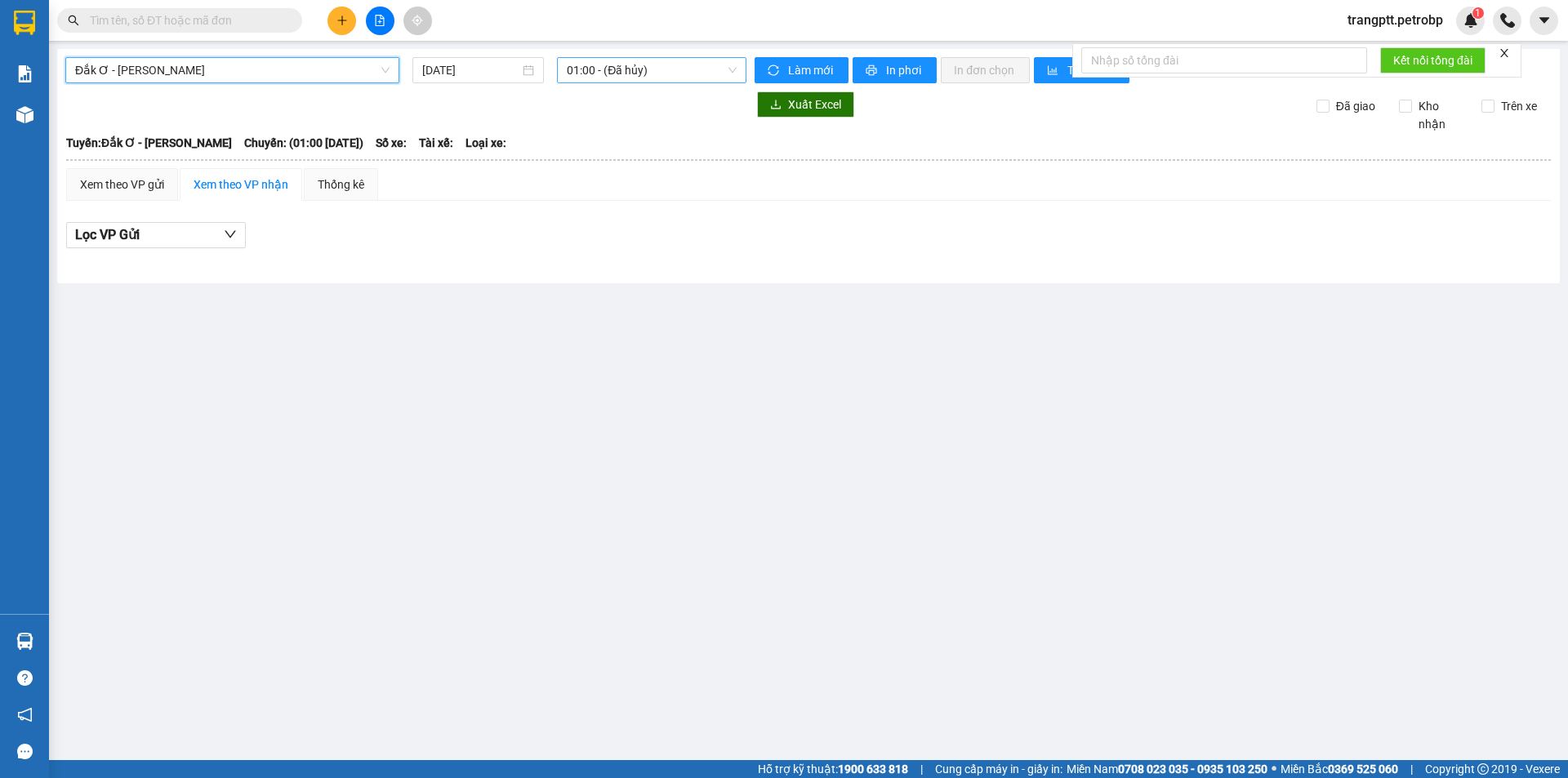
click at [616, 71] on span "01:00 - (Đã hủy)" at bounding box center [652, 70] width 170 height 24
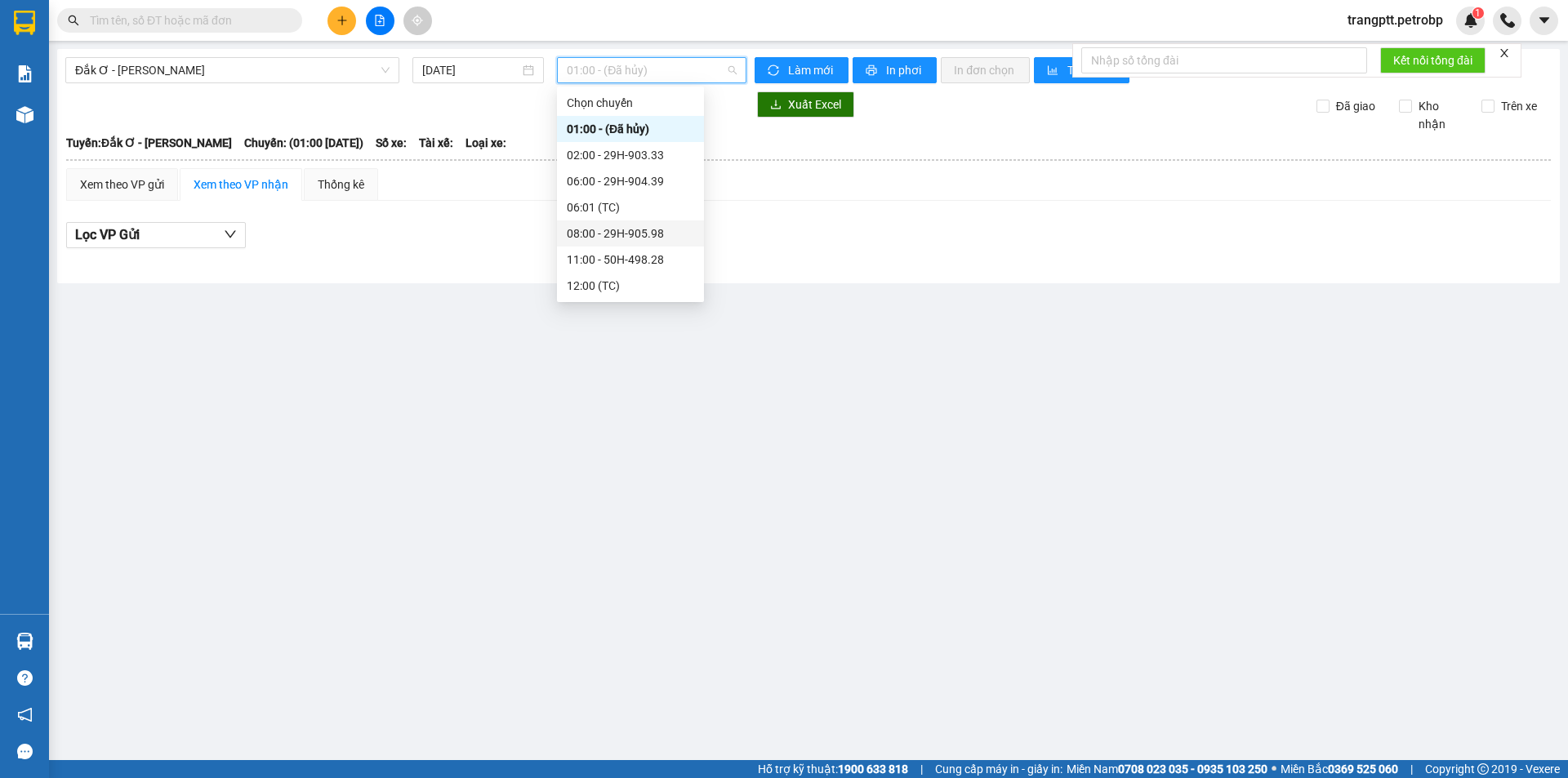
click at [627, 231] on div "08:00 - 29H-905.98" at bounding box center [630, 233] width 127 height 18
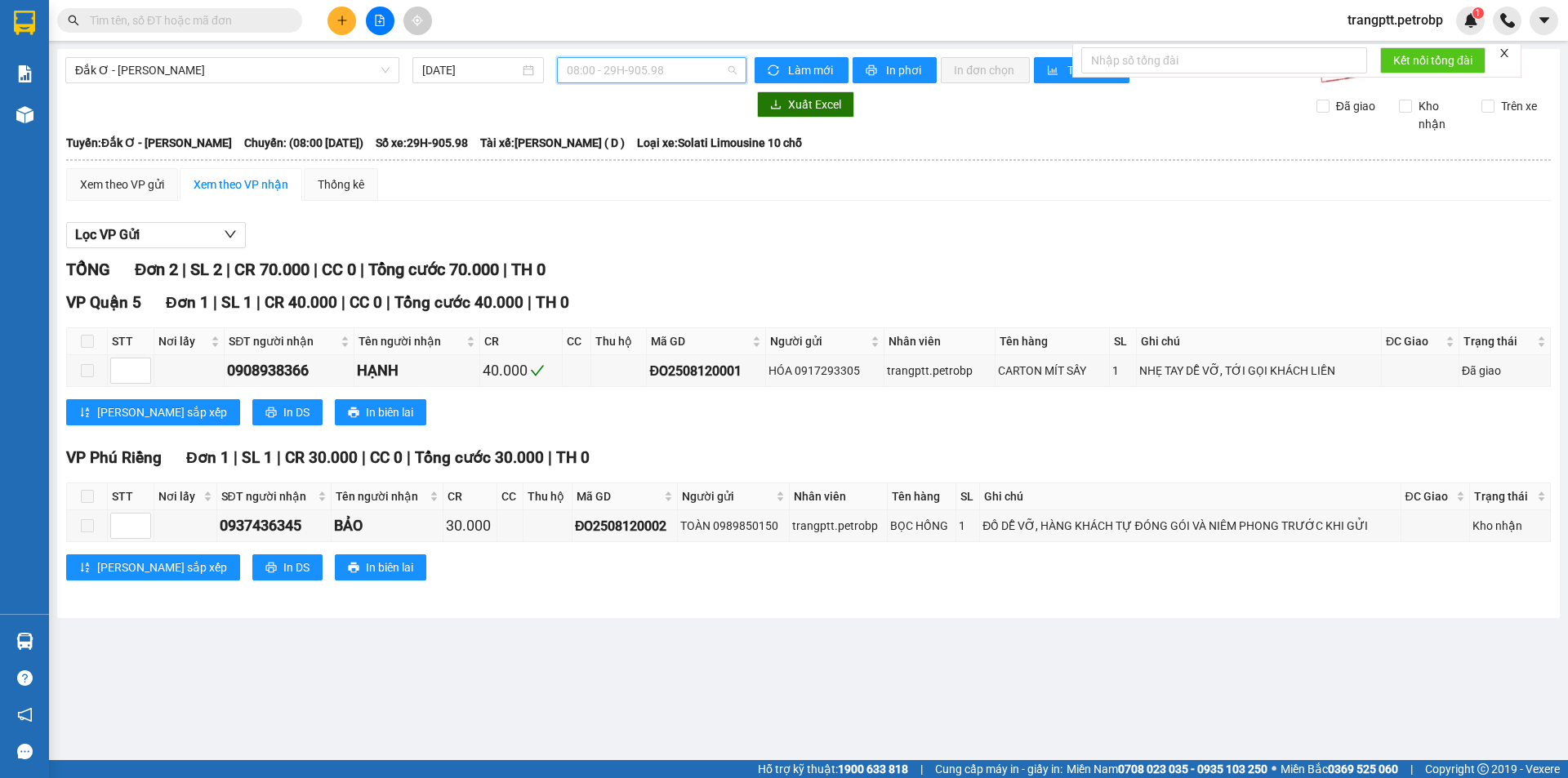
click at [653, 69] on span "08:00 - 29H-905.98" at bounding box center [652, 70] width 170 height 24
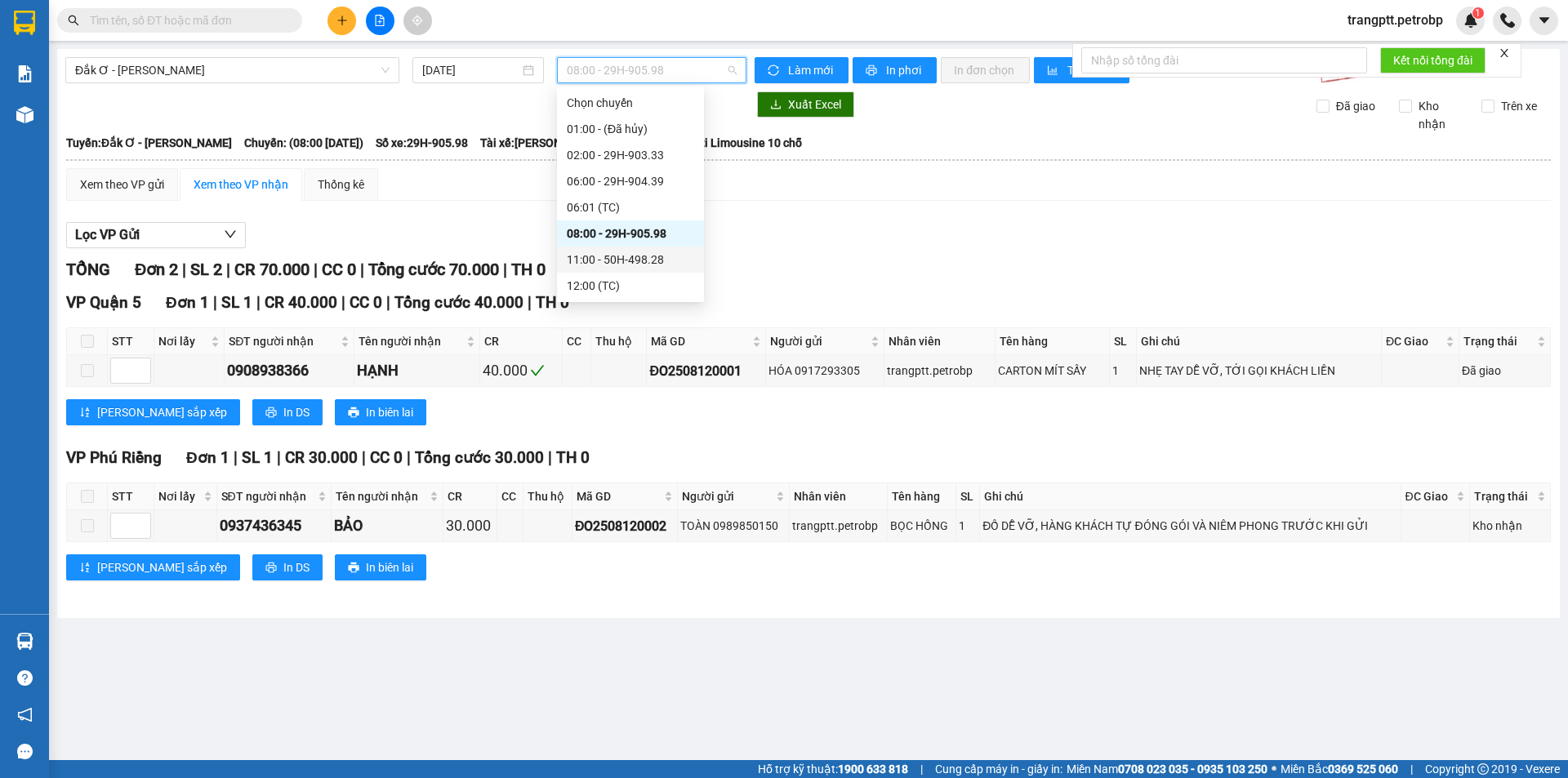
click at [619, 257] on div "11:00 - 50H-498.28" at bounding box center [630, 259] width 127 height 18
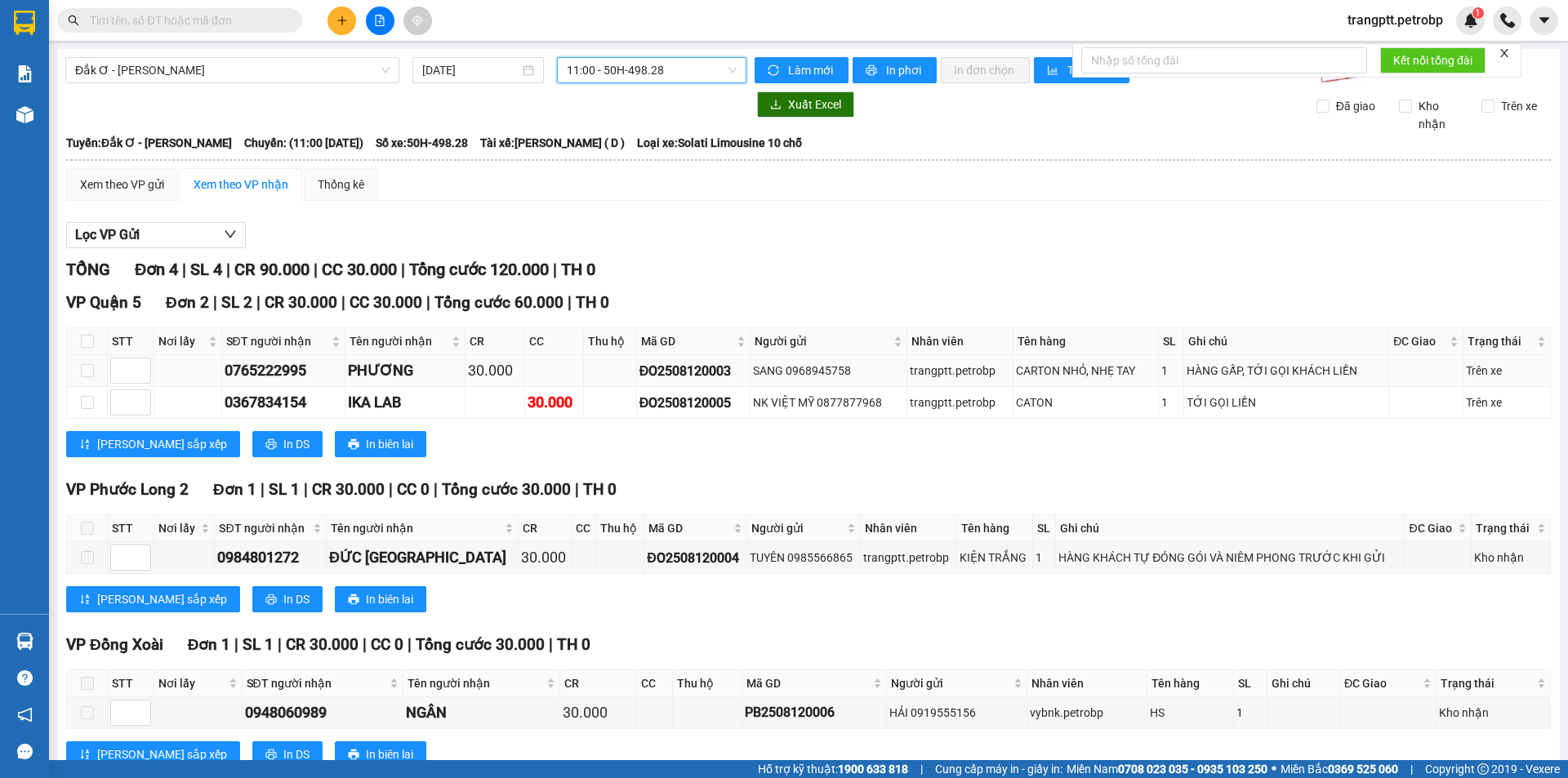
scroll to position [53, 0]
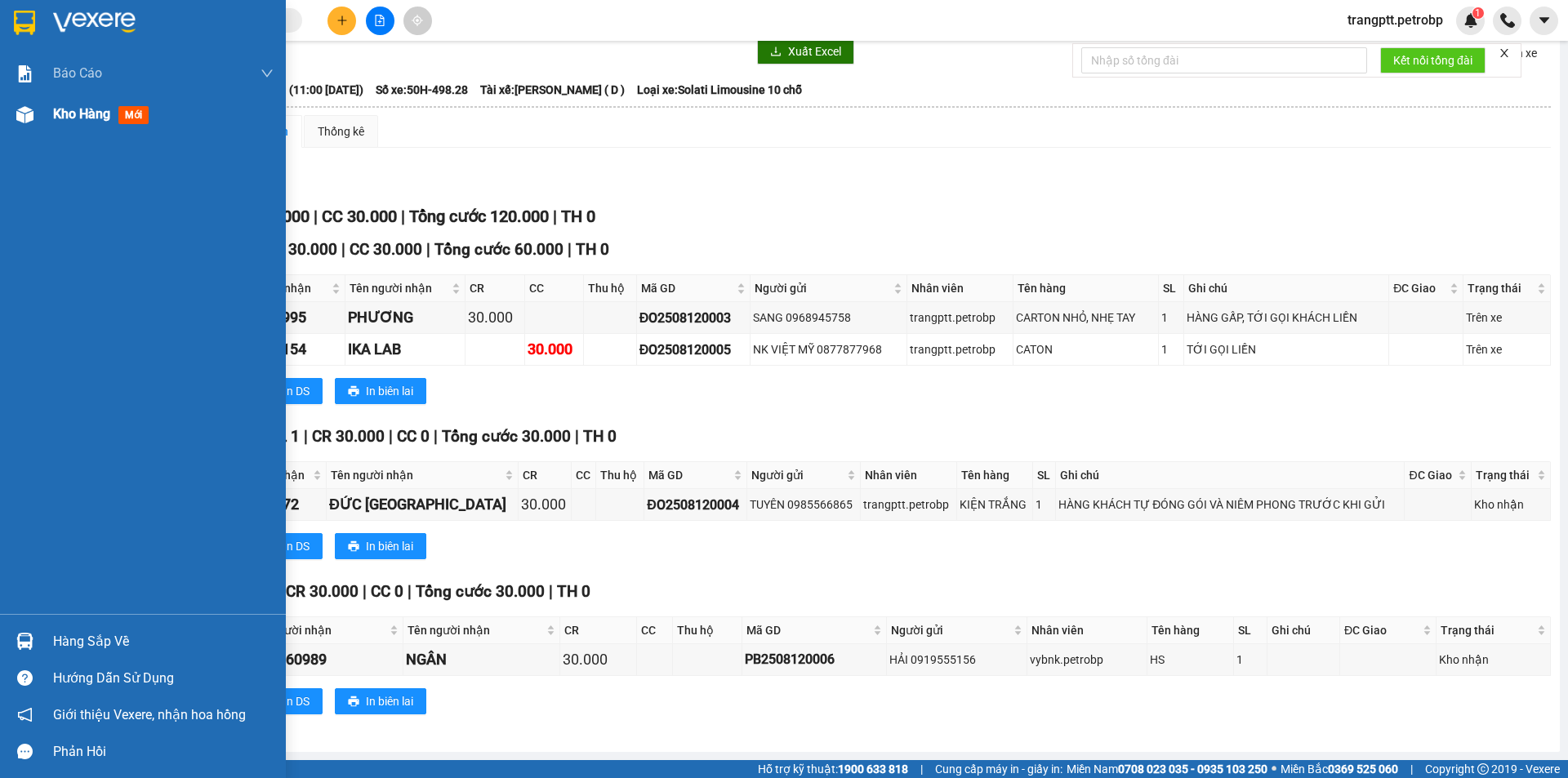
click at [68, 107] on span "Kho hàng" at bounding box center [81, 114] width 57 height 16
